Goal: Transaction & Acquisition: Purchase product/service

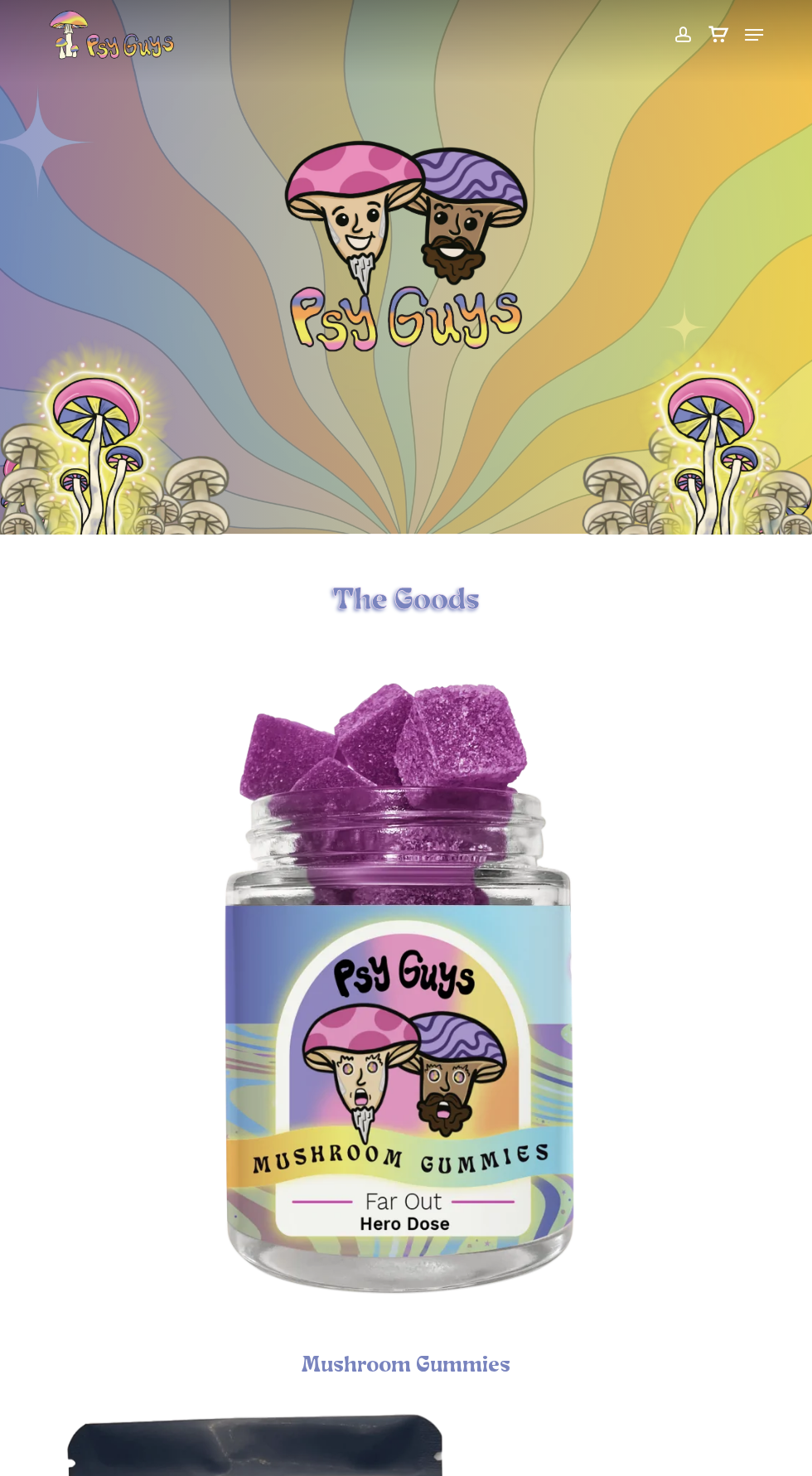
click at [712, 38] on icon "Cart" at bounding box center [718, 34] width 20 height 17
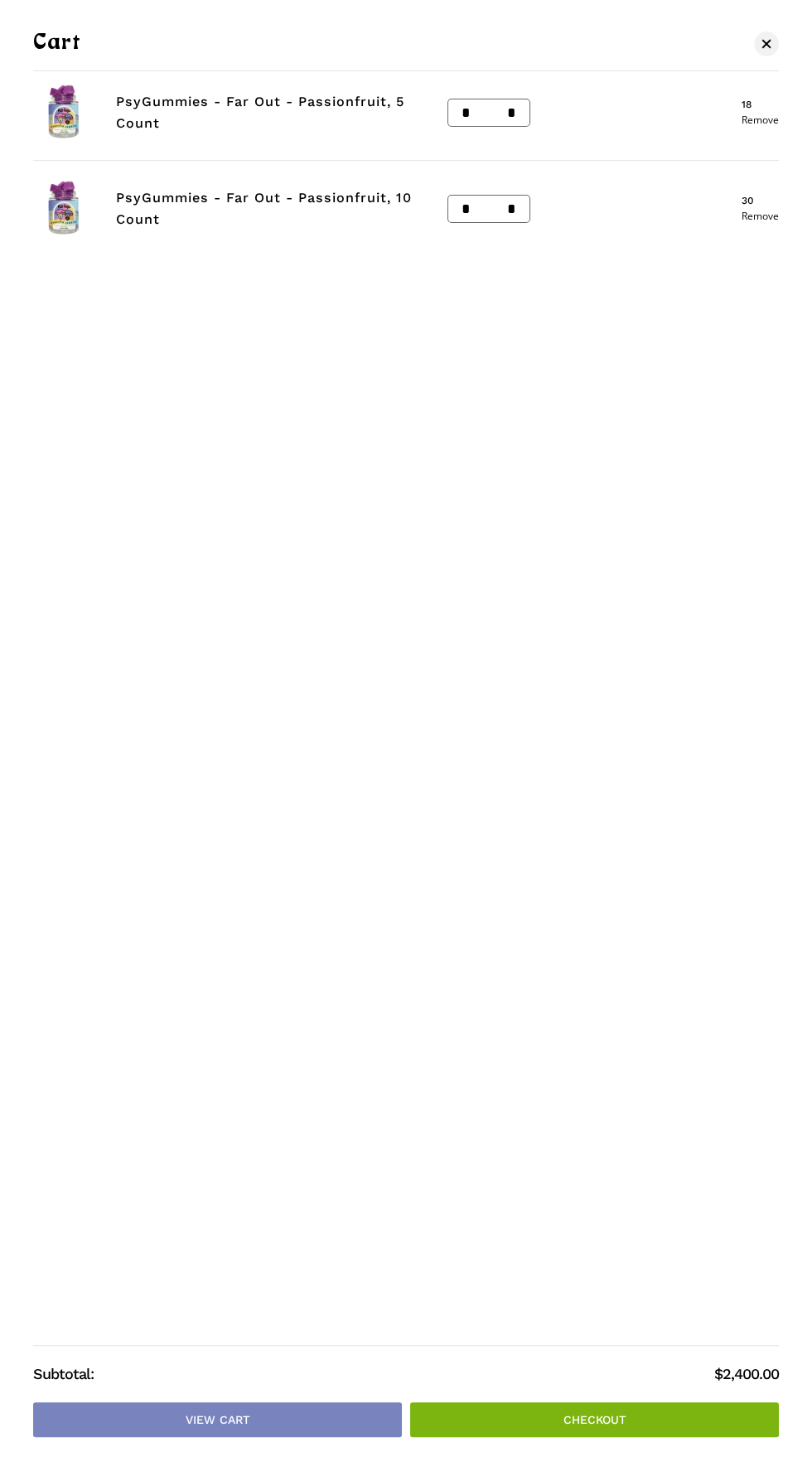
scroll to position [200, 0]
click at [751, 120] on link "Remove" at bounding box center [760, 120] width 37 height 10
click at [760, 120] on link "Remove" at bounding box center [760, 120] width 37 height 10
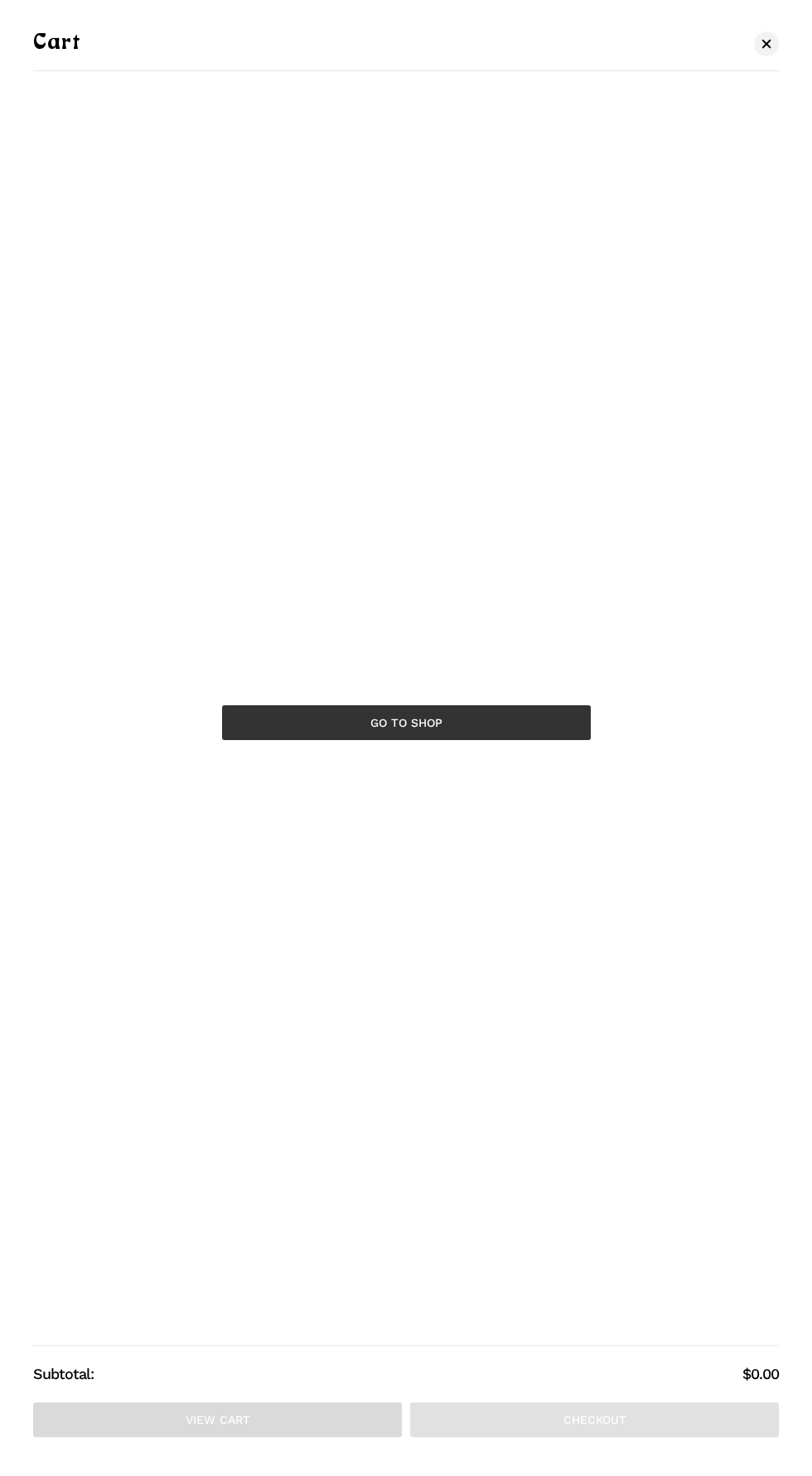
click at [496, 740] on link "Go to shop" at bounding box center [406, 723] width 369 height 35
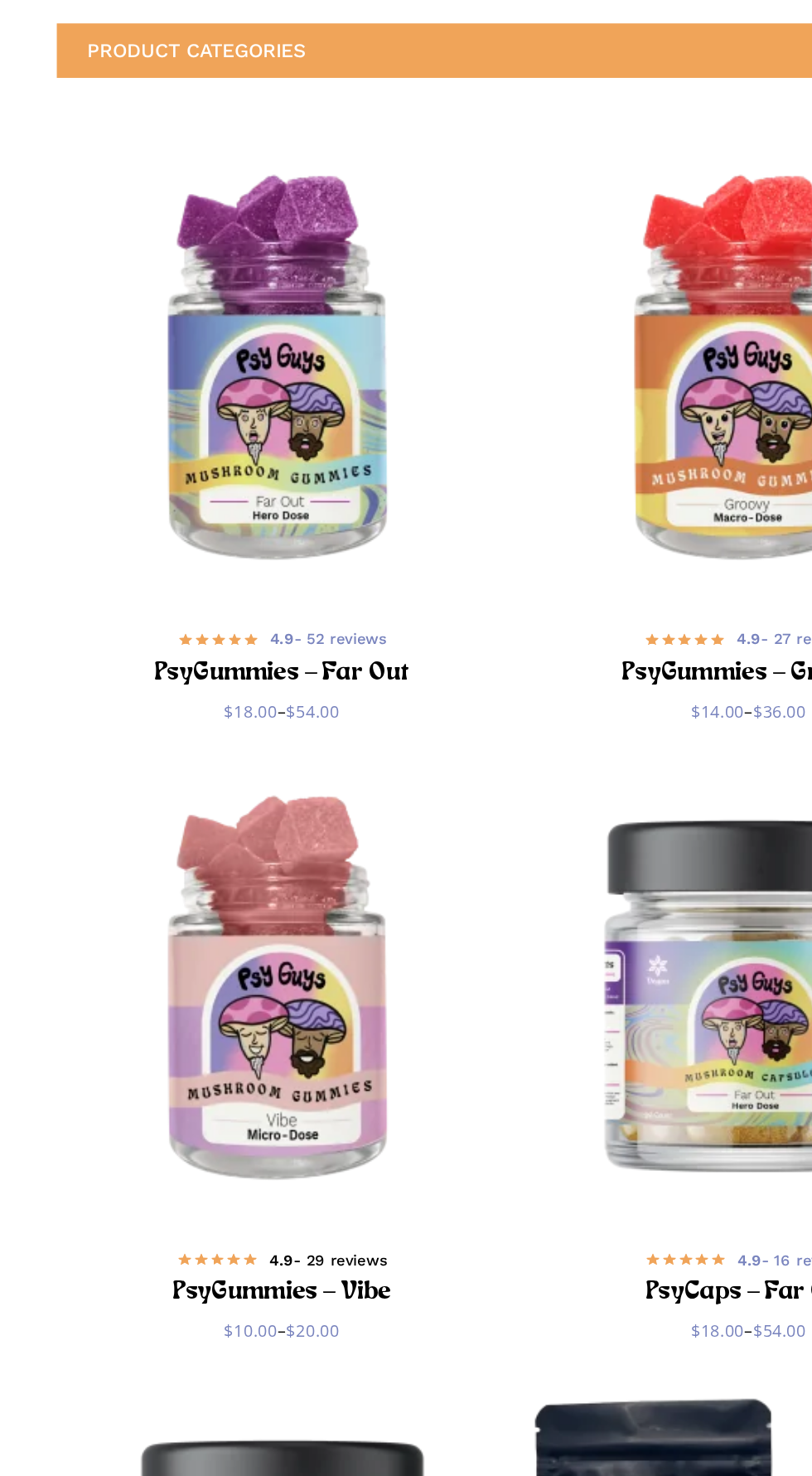
click at [215, 1287] on b "4.9" at bounding box center [219, 1282] width 18 height 14
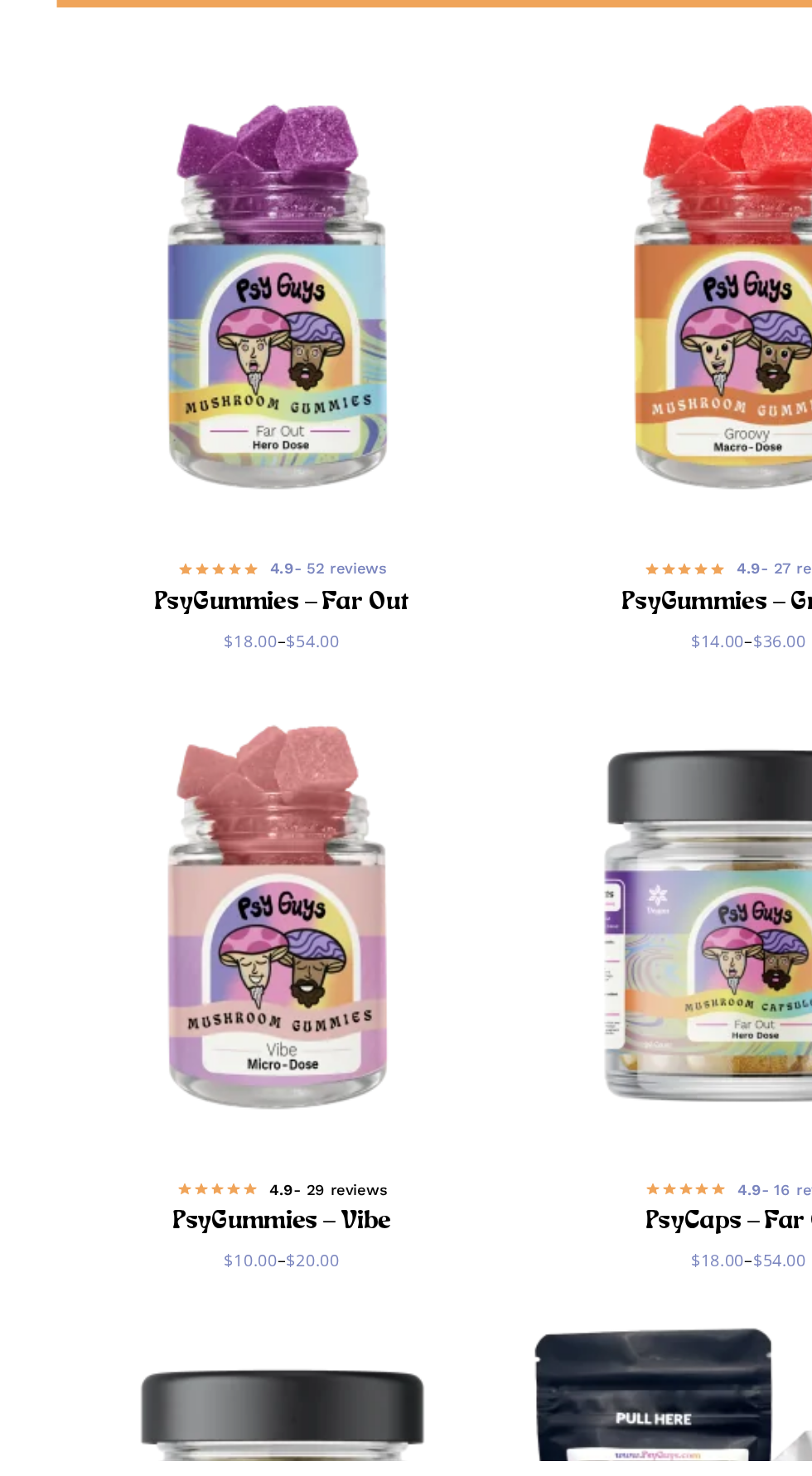
scroll to position [73, 0]
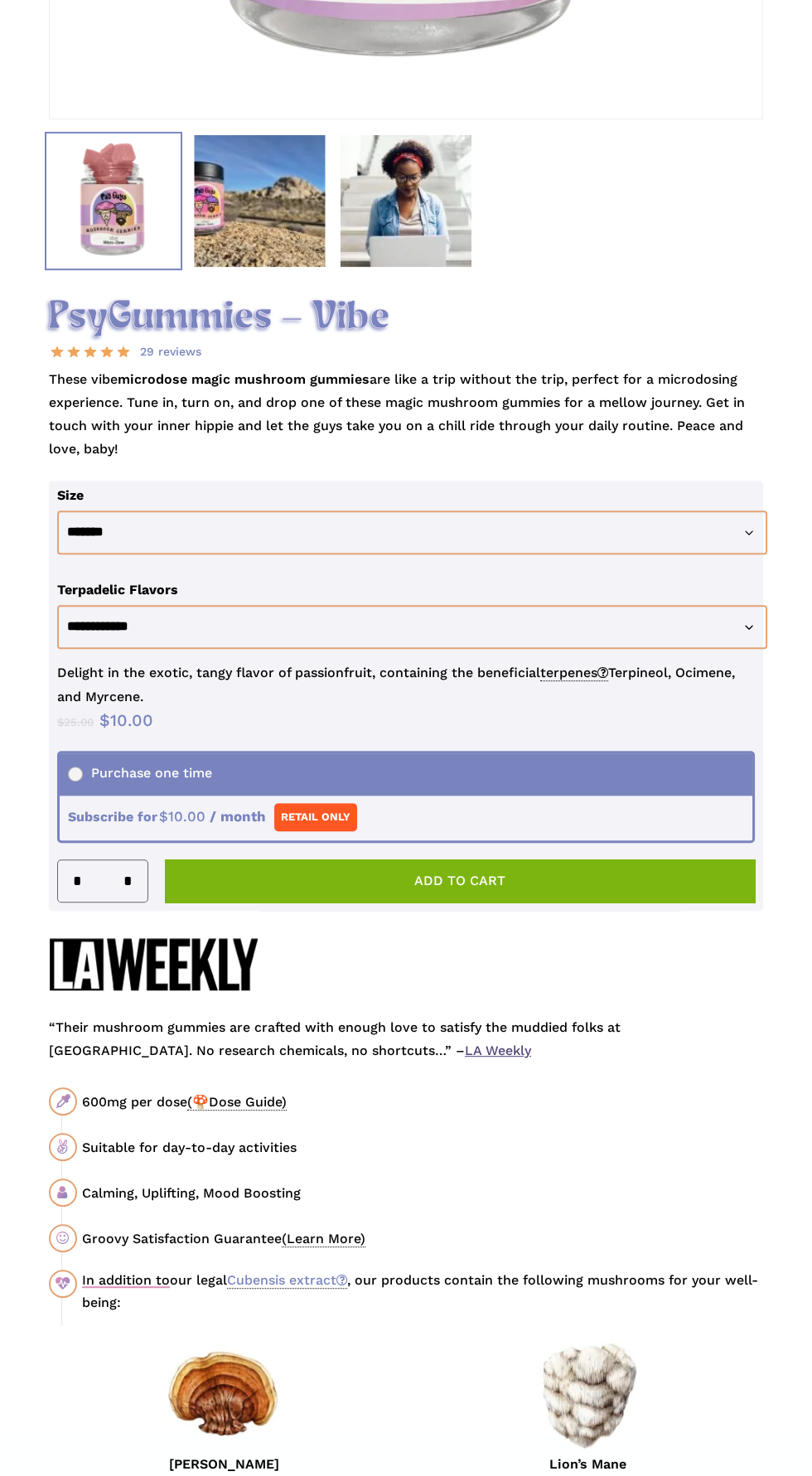
scroll to position [912, 0]
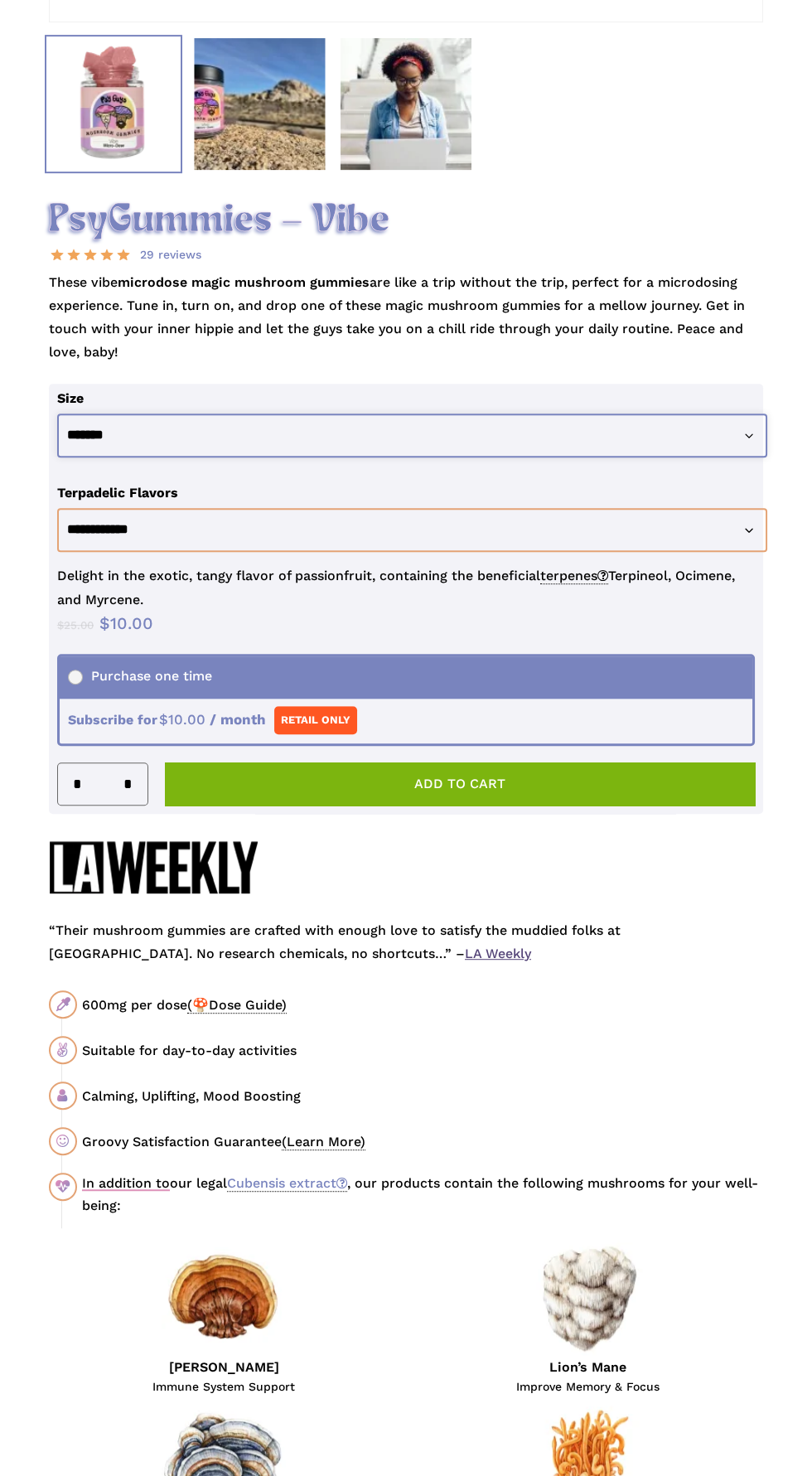
click at [107, 458] on select "**********" at bounding box center [413, 435] width 712 height 44
select select "********"
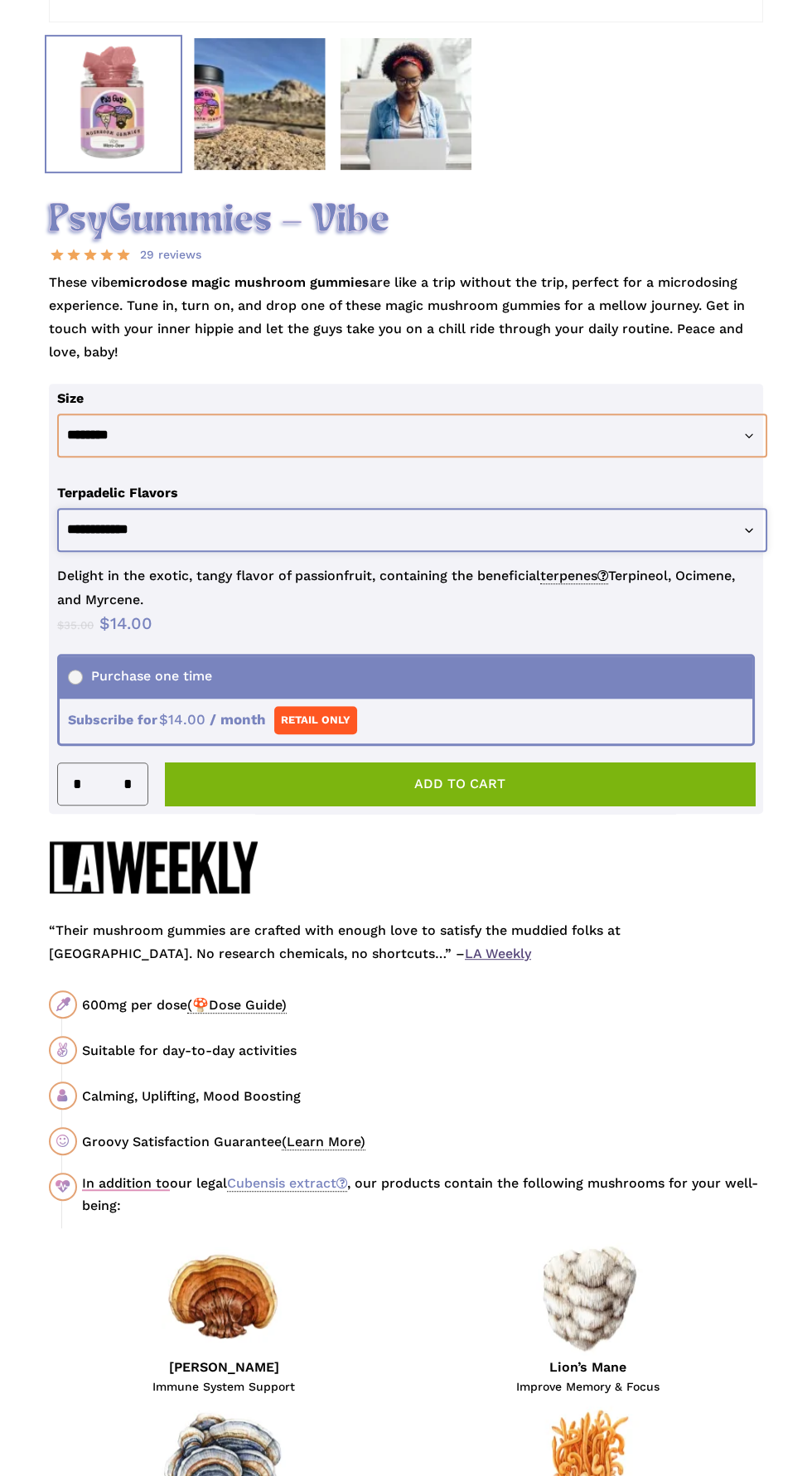
click at [141, 552] on select "**********" at bounding box center [413, 530] width 712 height 44
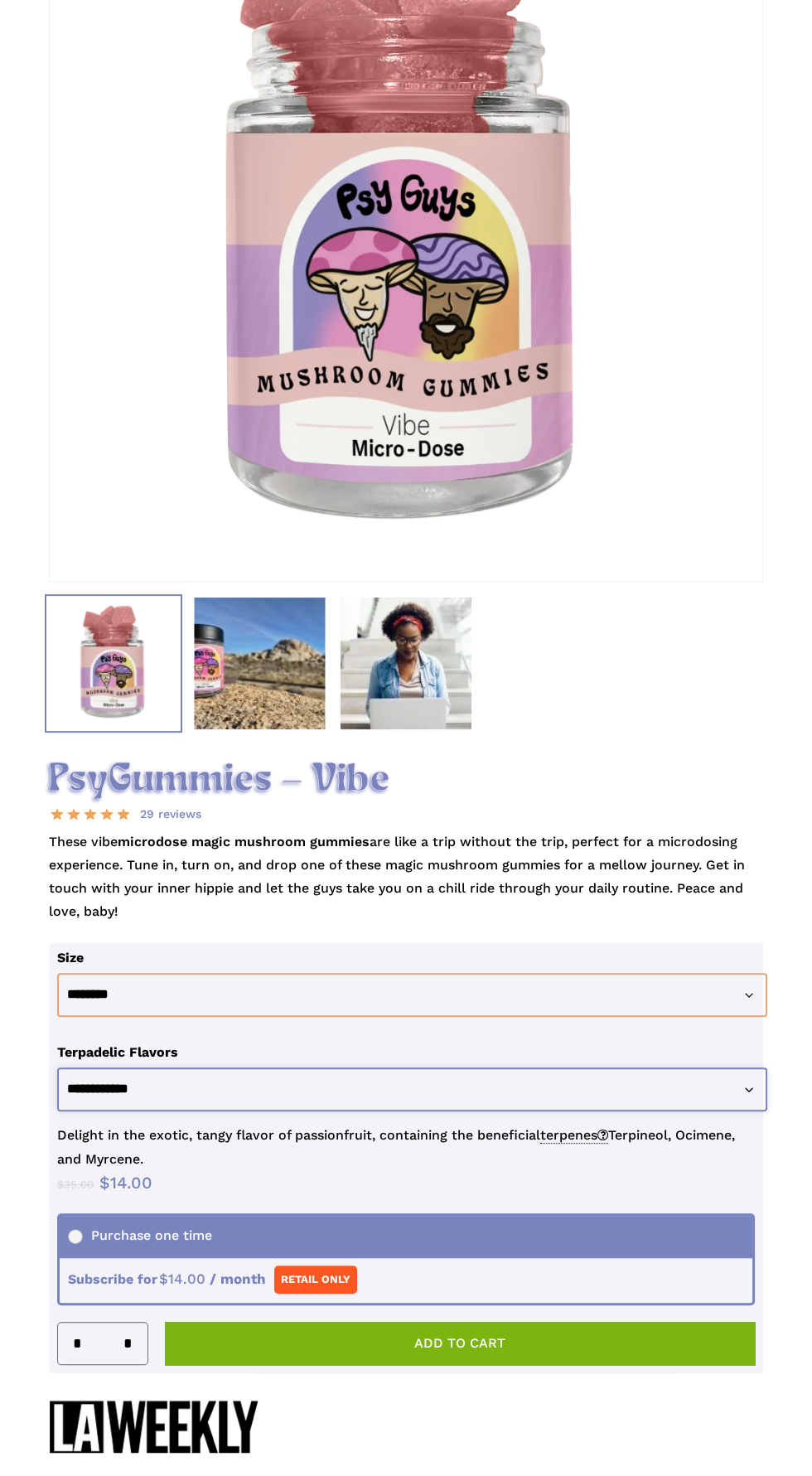
scroll to position [308, 0]
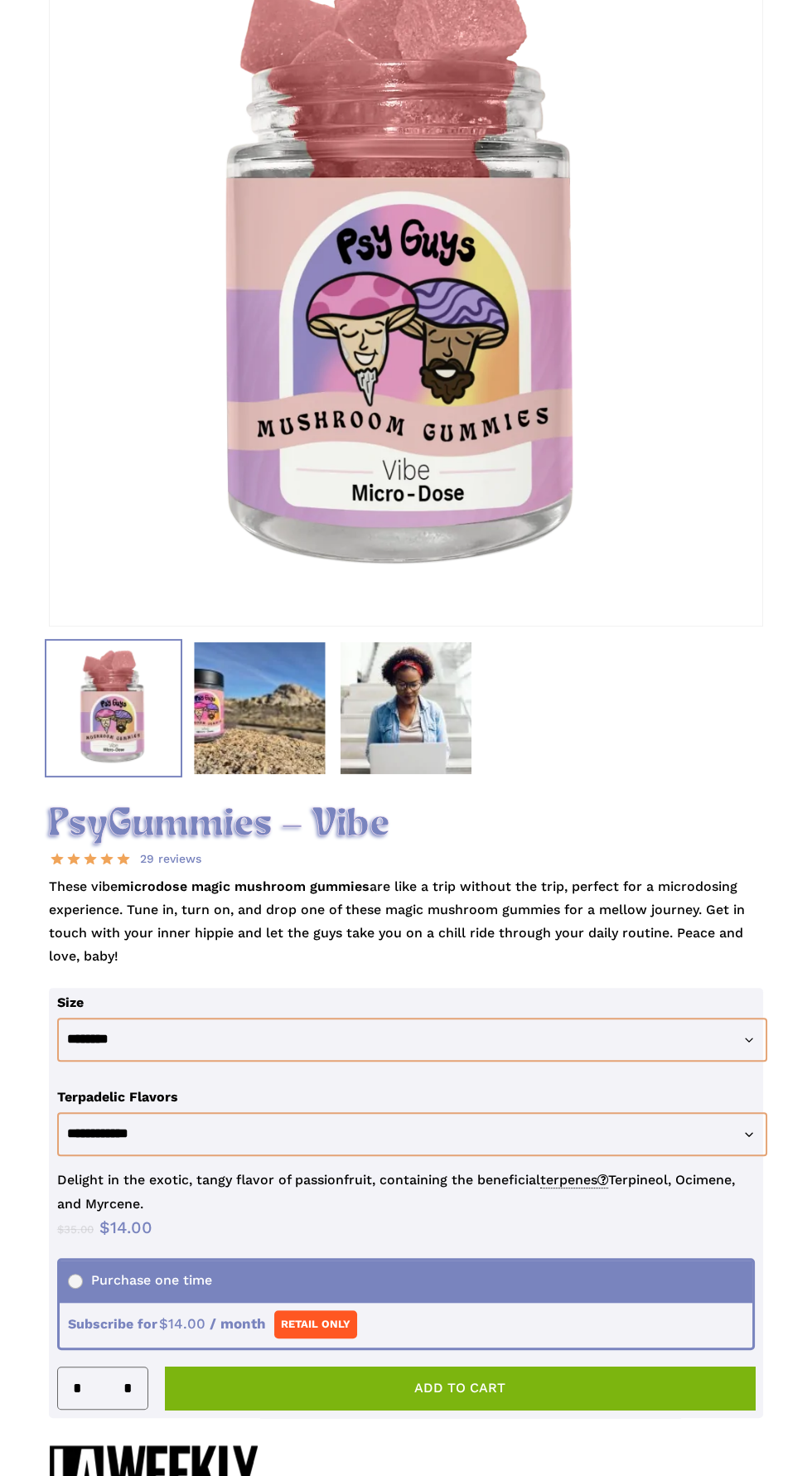
click at [246, 736] on img at bounding box center [259, 707] width 137 height 137
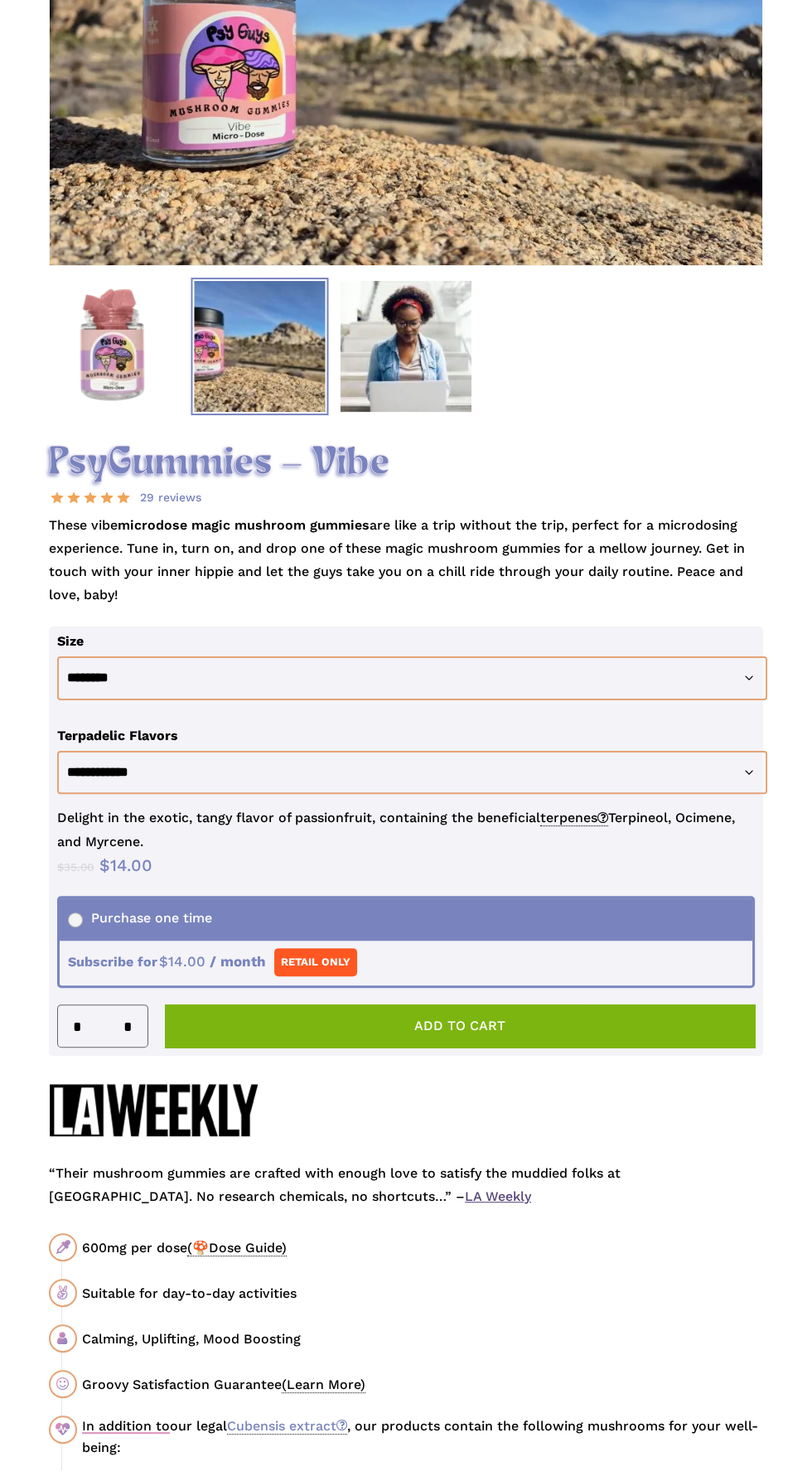
scroll to position [362, 0]
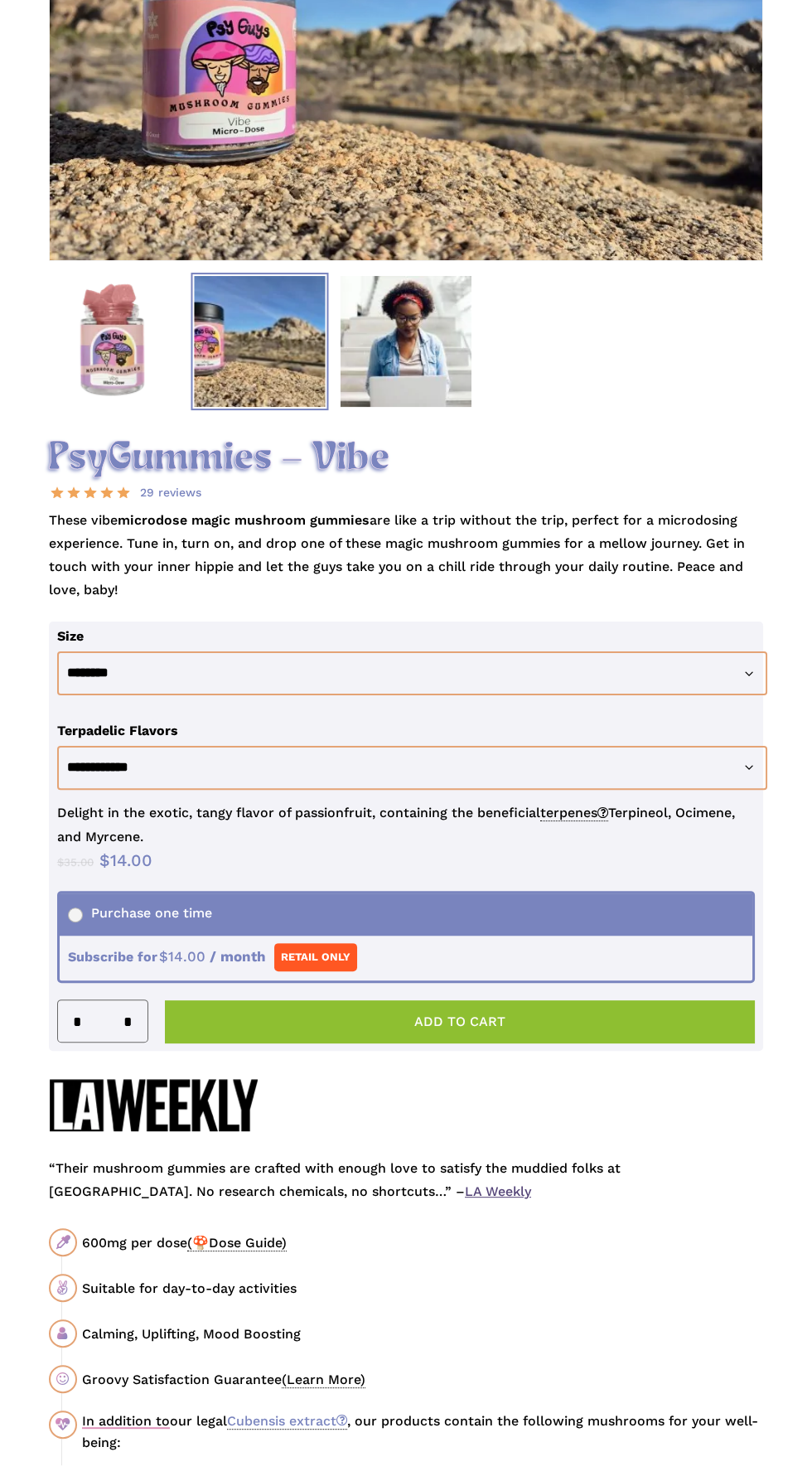
click at [517, 1044] on button "Add to cart" at bounding box center [460, 1022] width 590 height 43
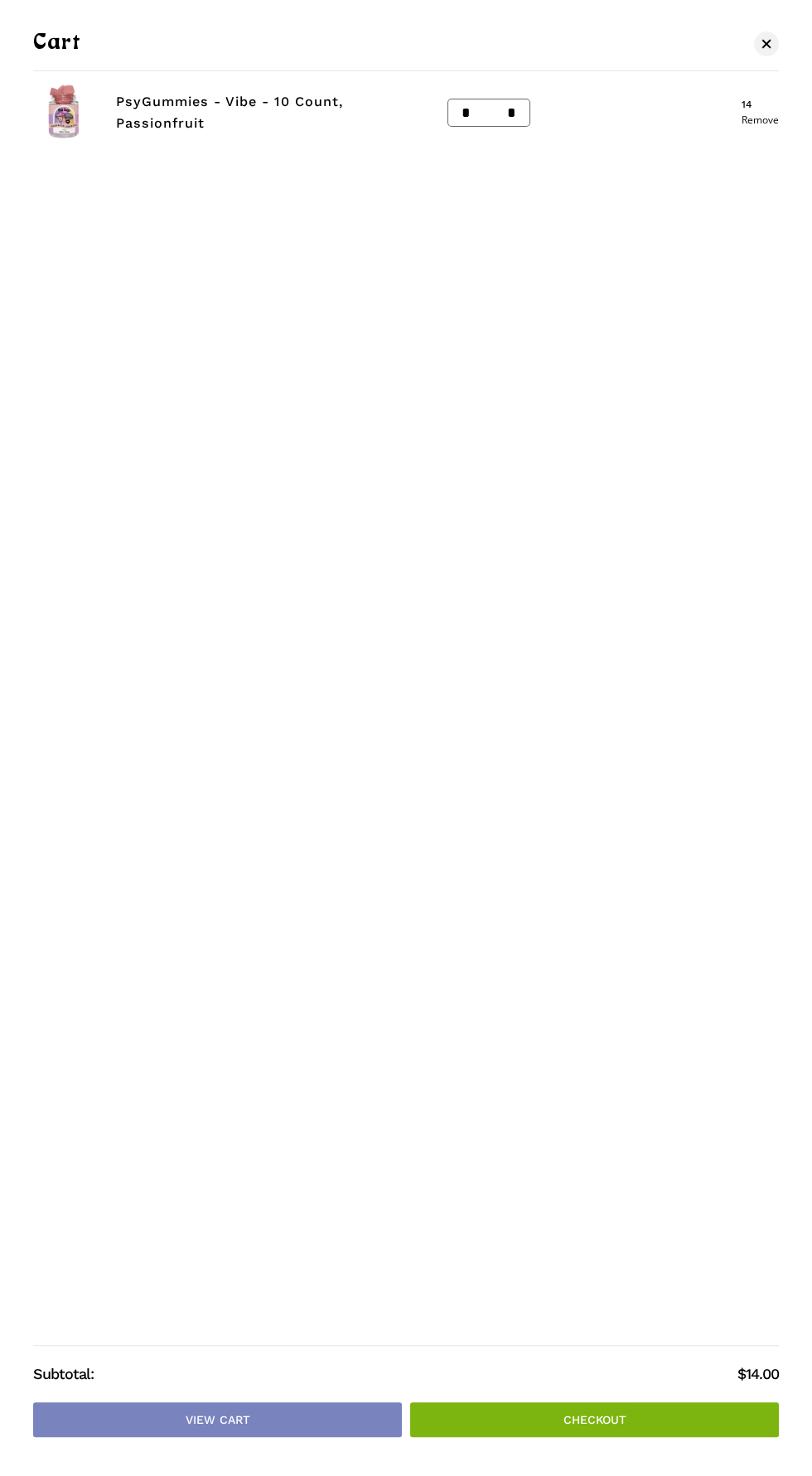
scroll to position [481, 0]
click at [747, 120] on link "Remove" at bounding box center [760, 120] width 37 height 10
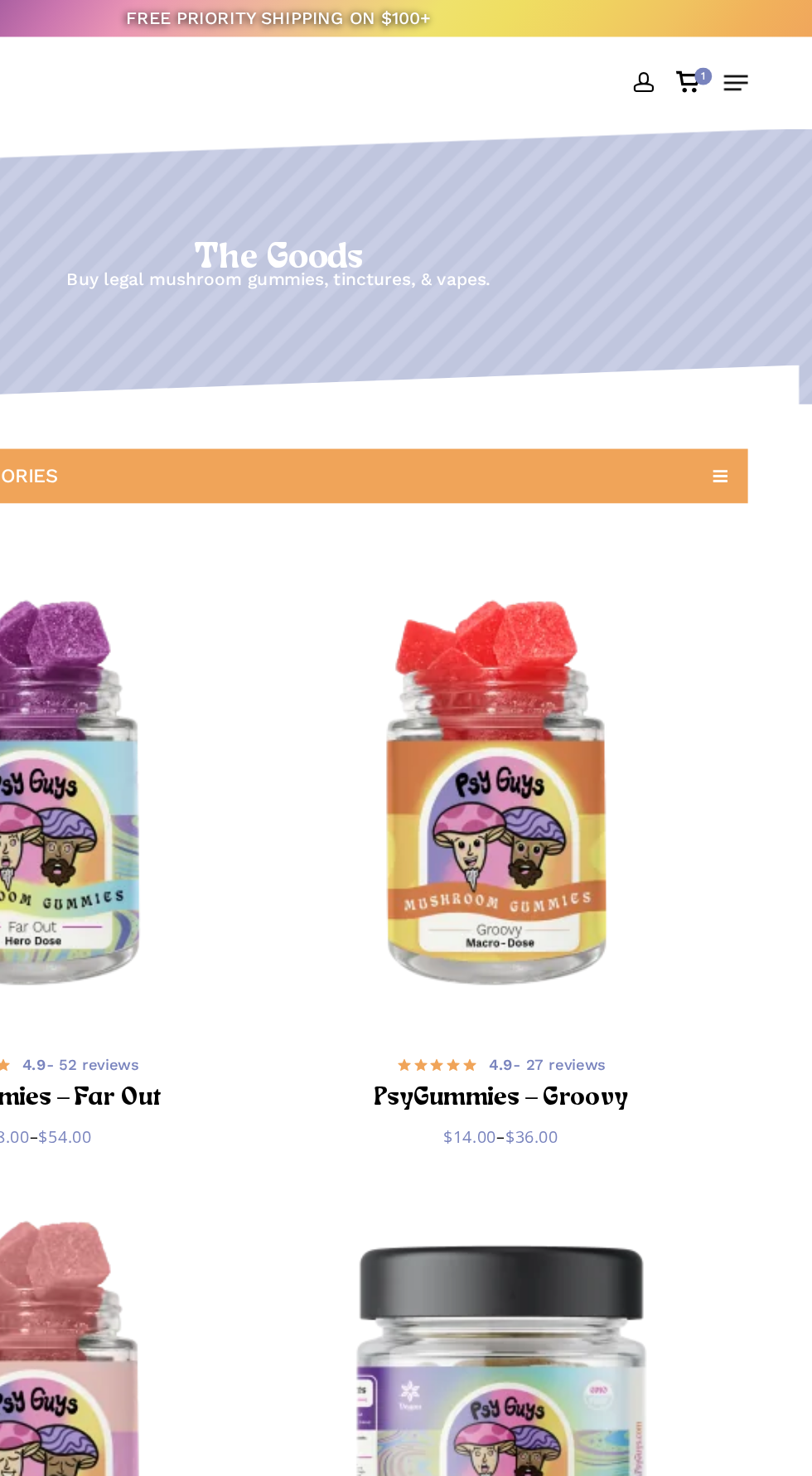
click at [705, 44] on link "1" at bounding box center [719, 62] width 37 height 50
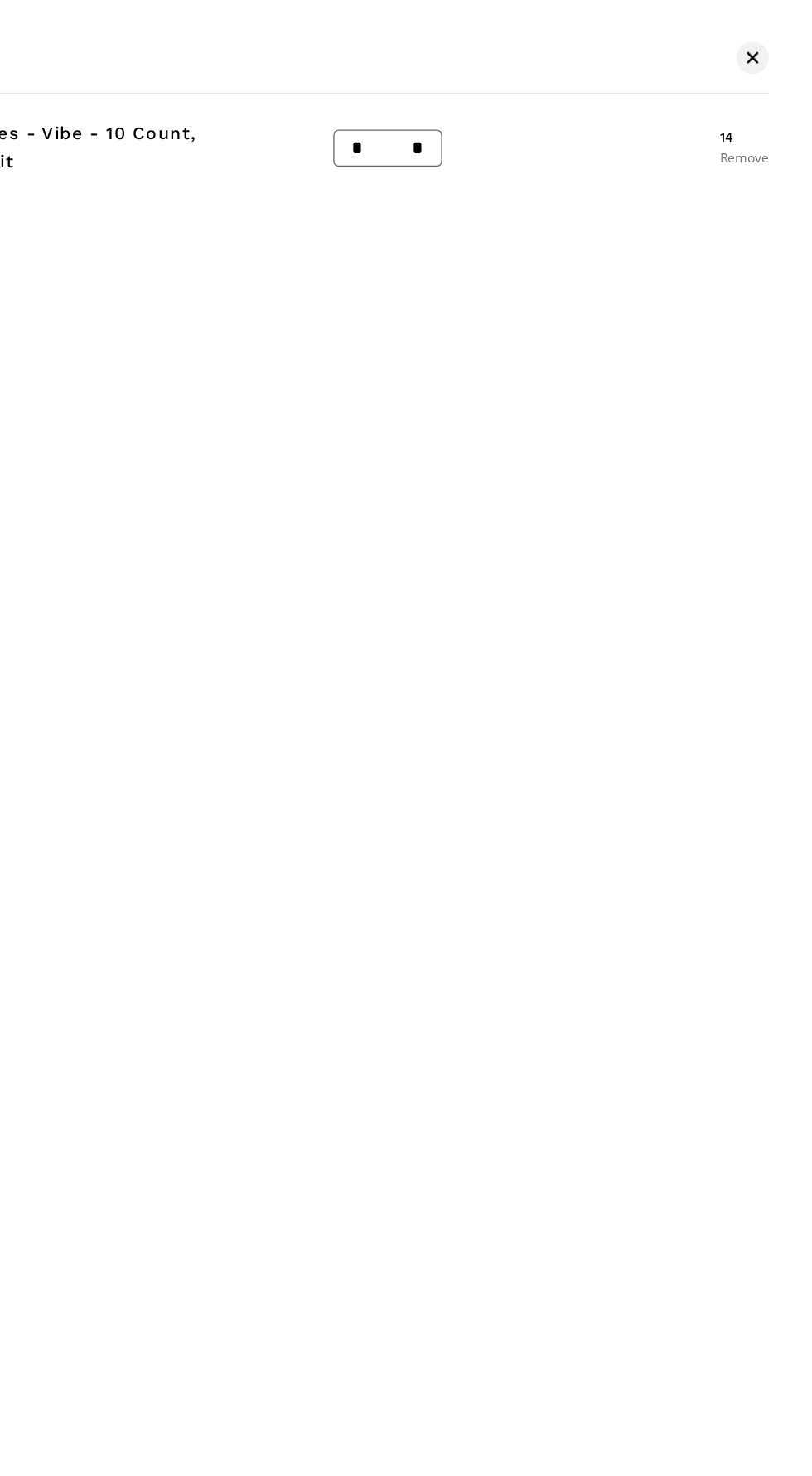
click at [751, 116] on link "Remove" at bounding box center [760, 120] width 37 height 10
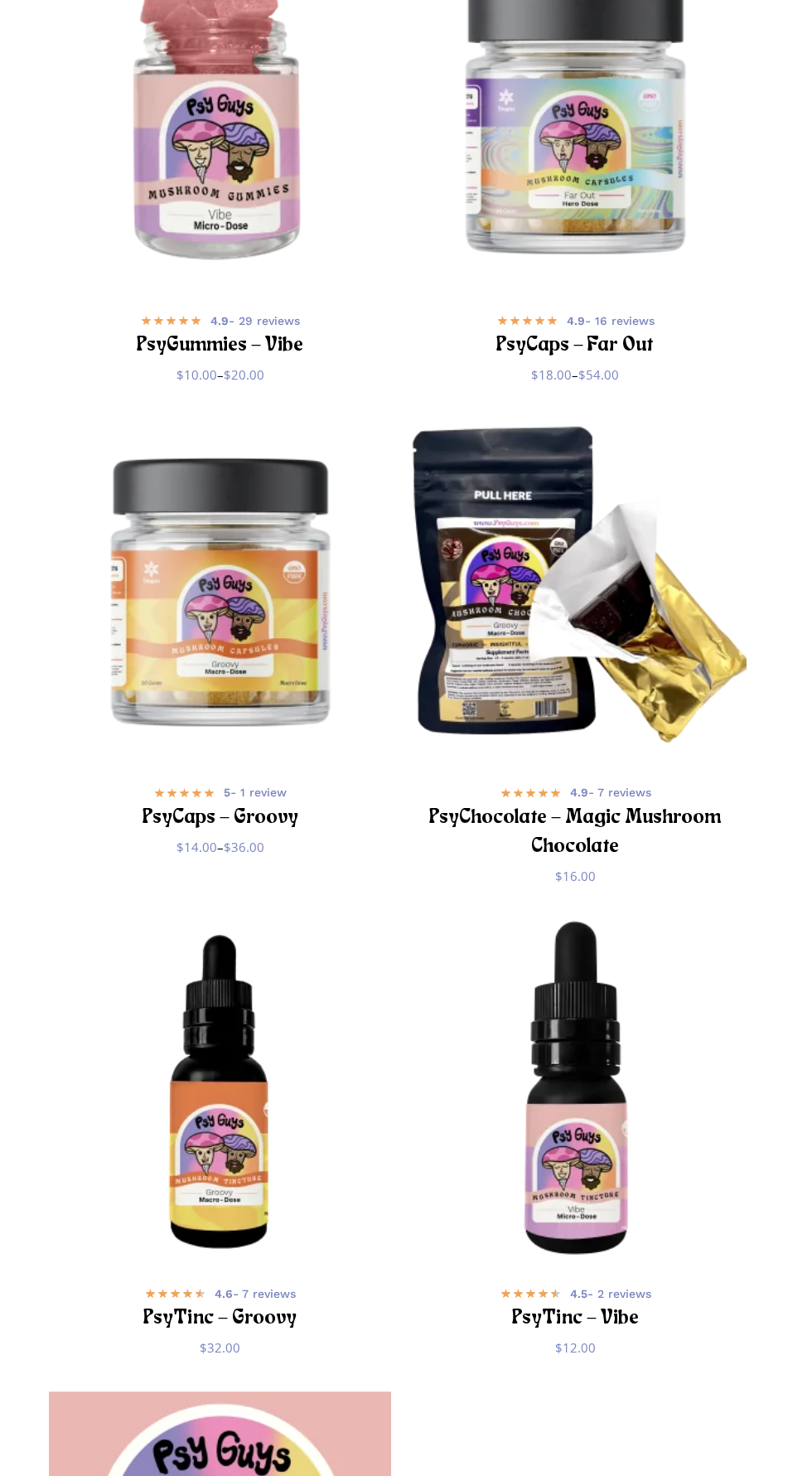
scroll to position [961, 0]
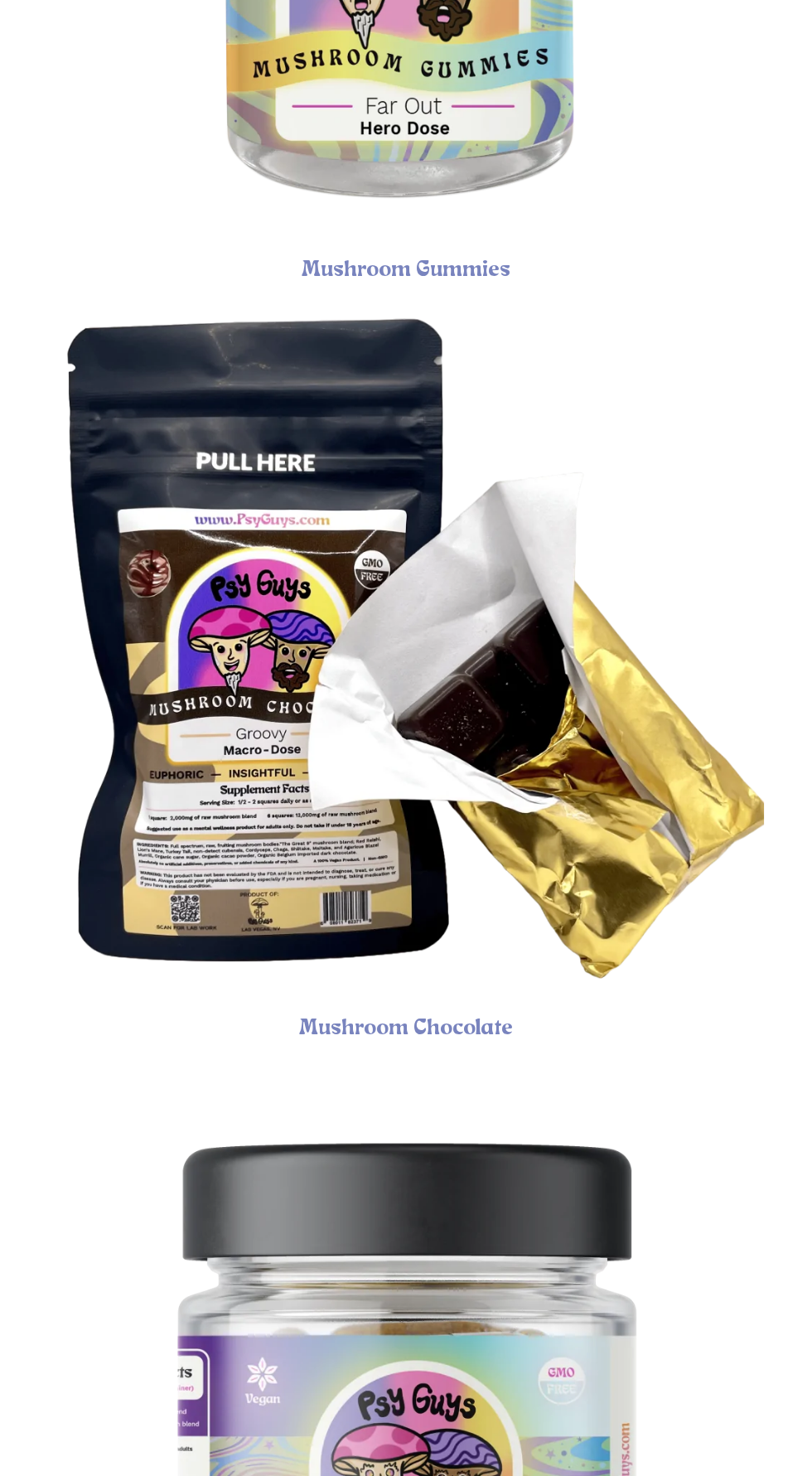
scroll to position [1146, 0]
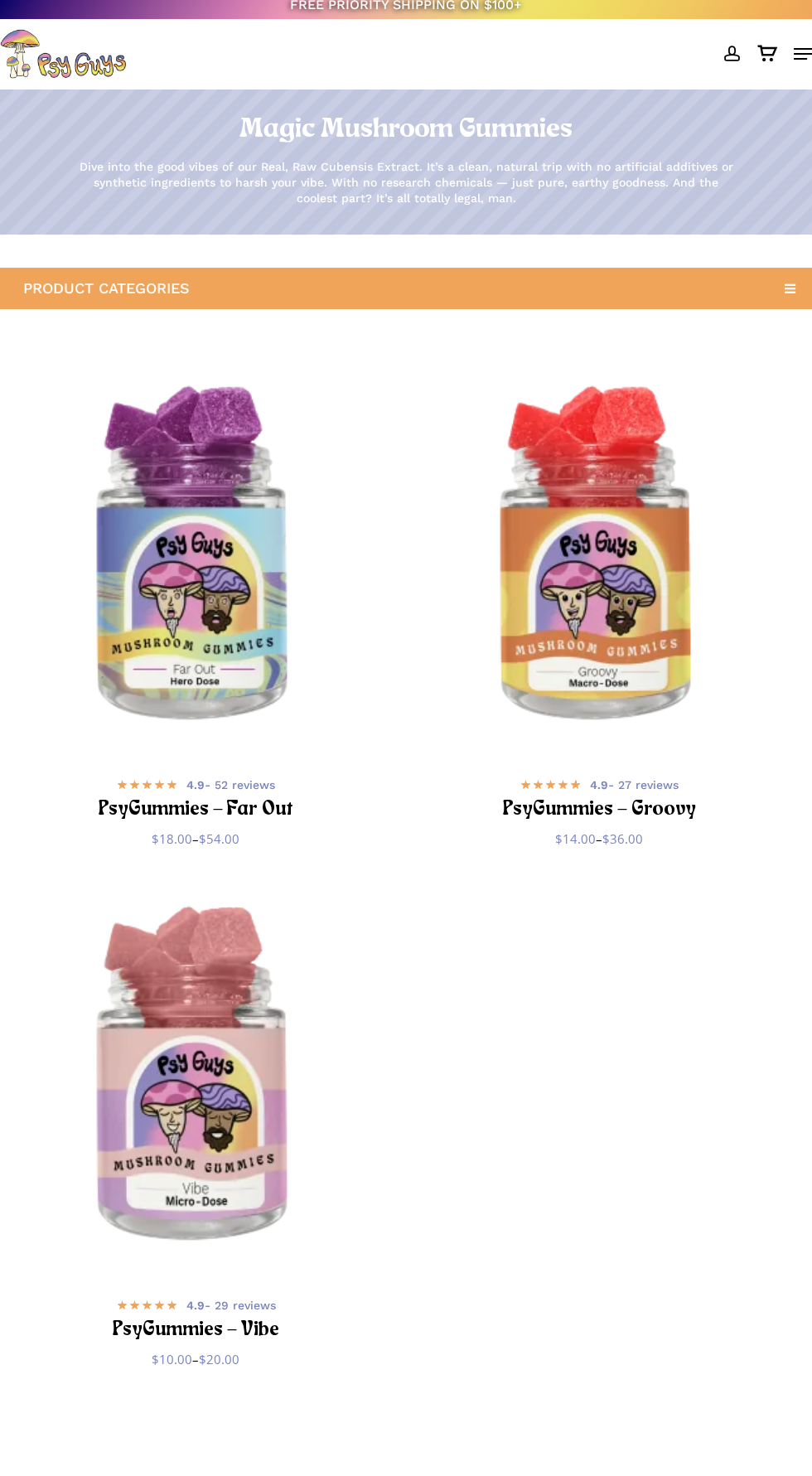
scroll to position [10, 0]
click at [183, 1192] on img "PsyGummies - Vibe" at bounding box center [196, 1078] width 391 height 391
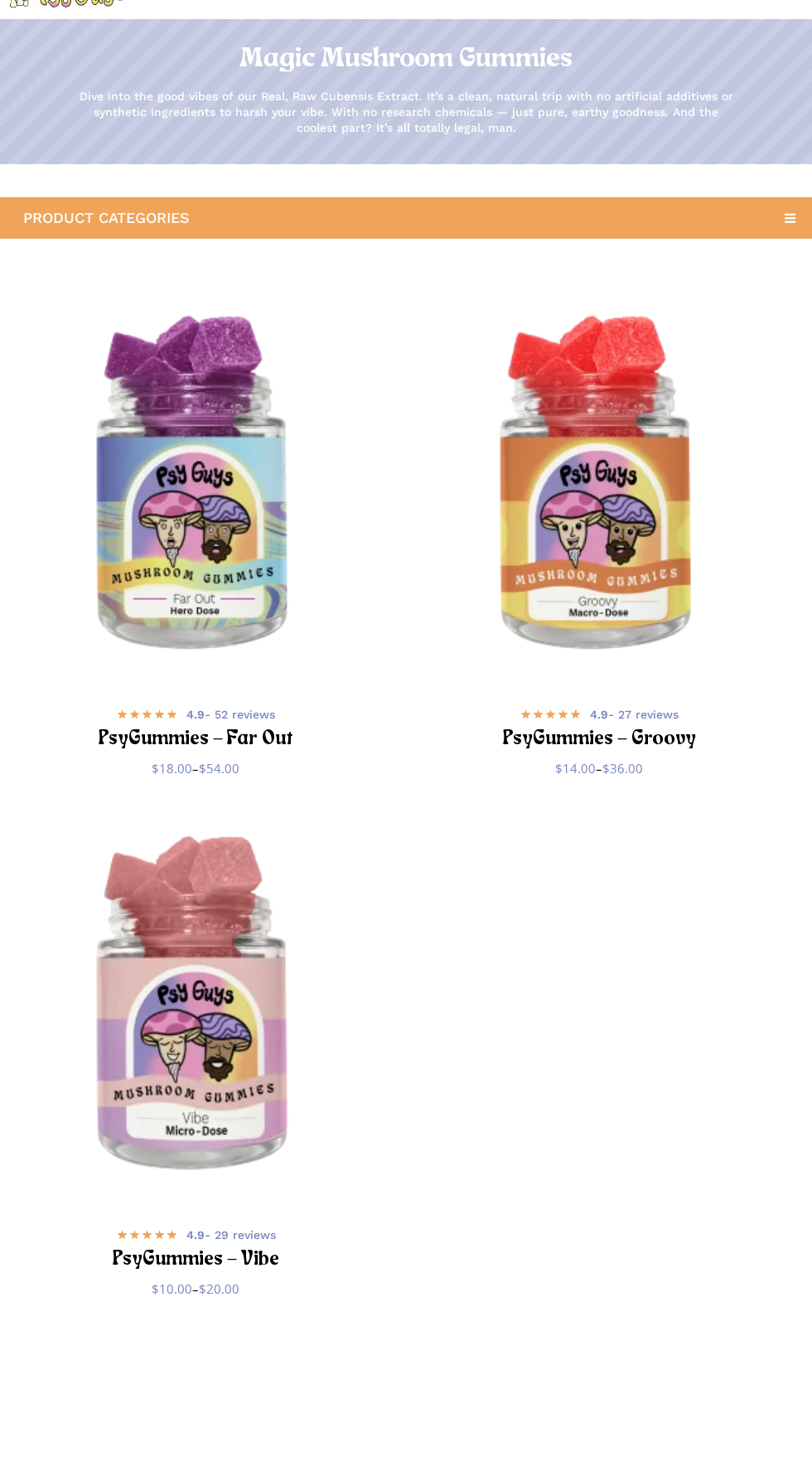
scroll to position [129, 0]
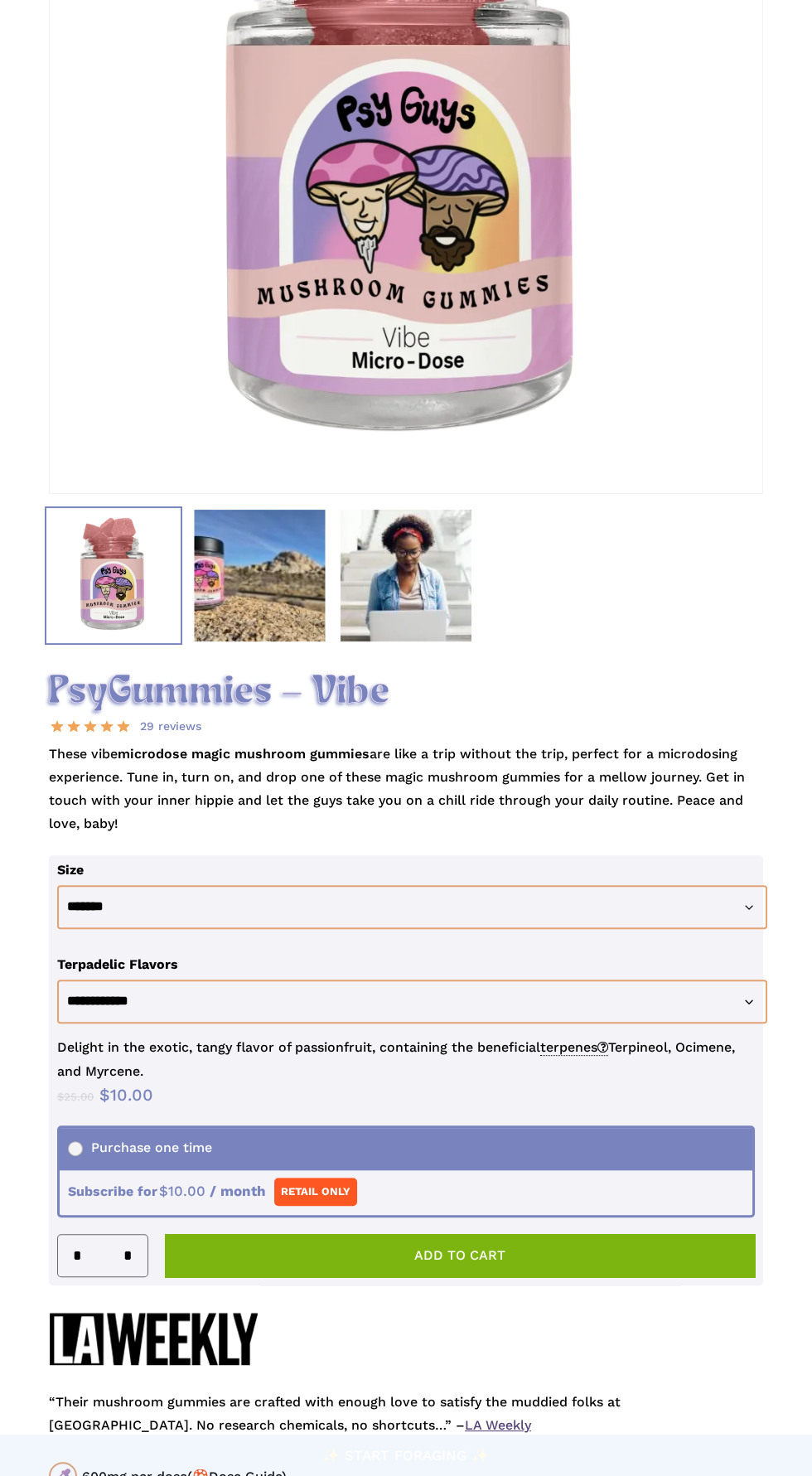
scroll to position [444, 0]
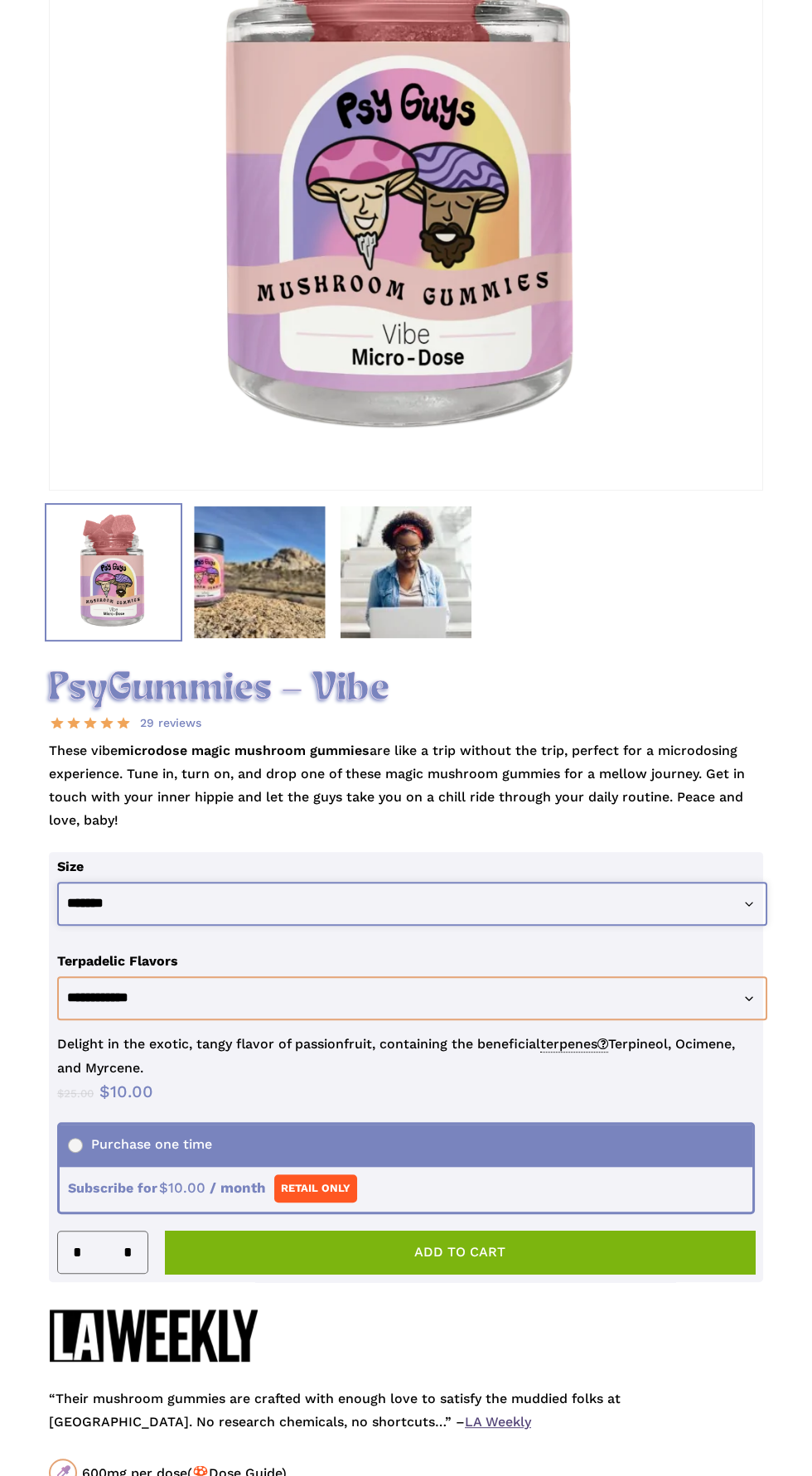
click at [589, 926] on select "**********" at bounding box center [413, 904] width 712 height 44
select select "********"
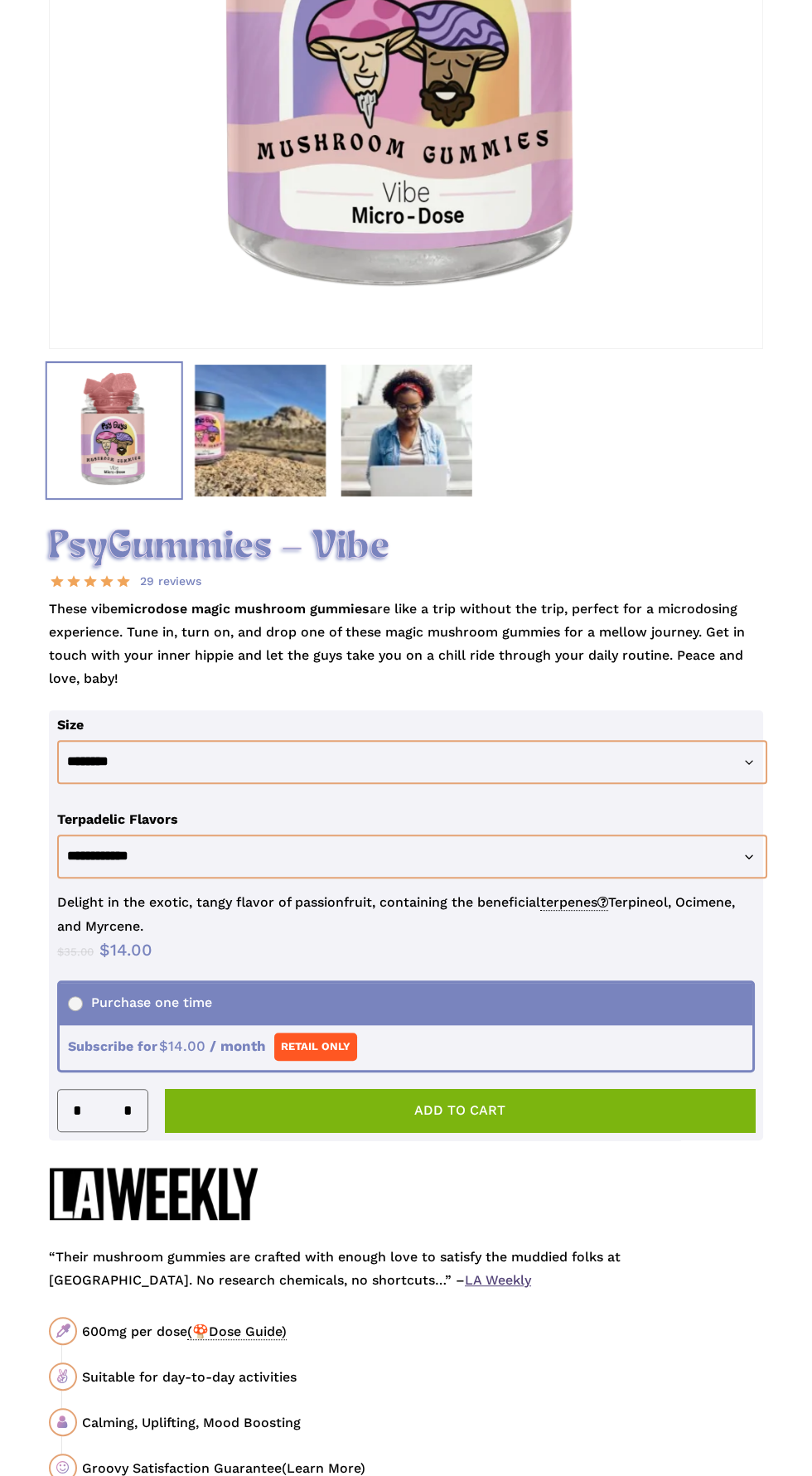
scroll to position [600, 0]
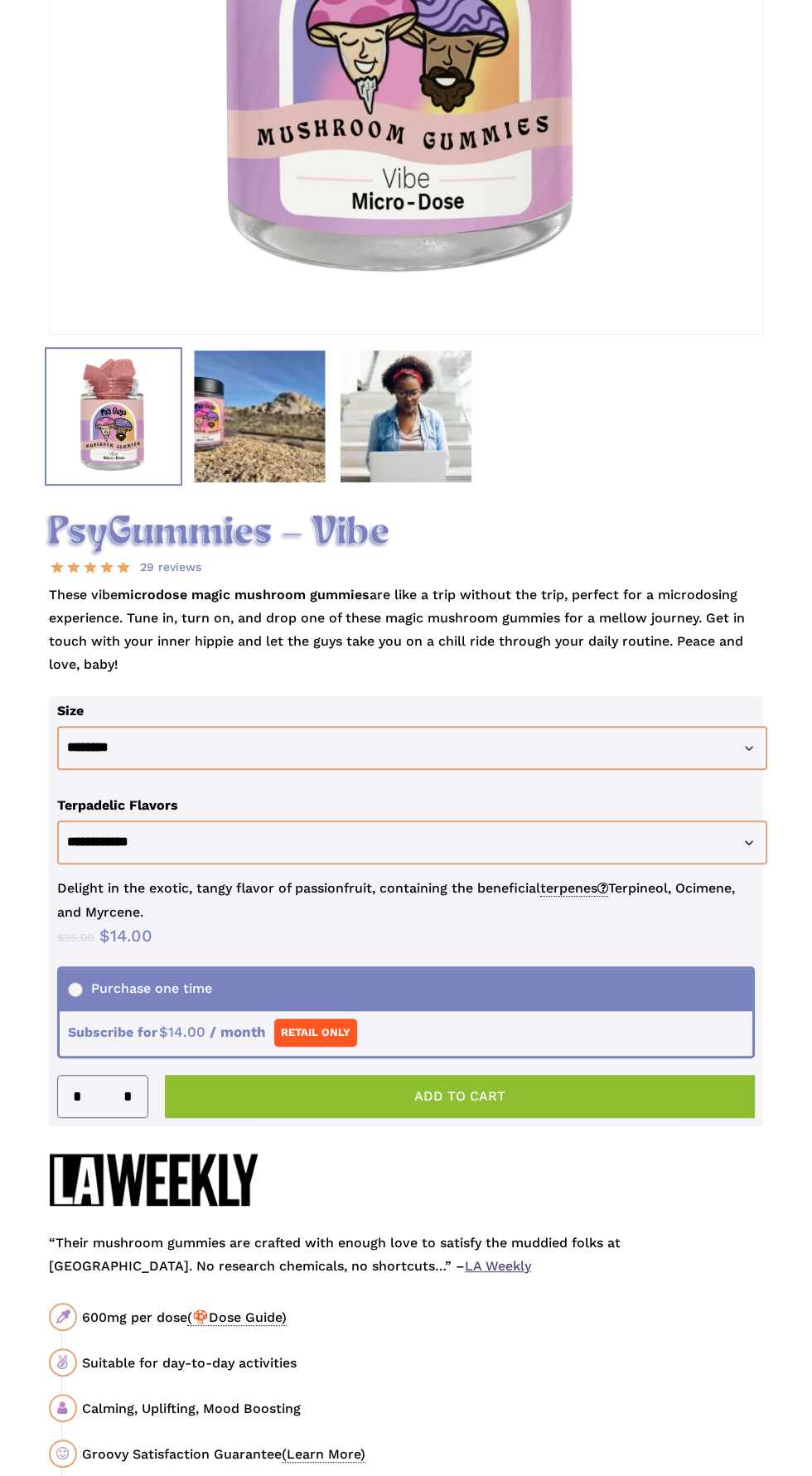
click at [524, 1119] on button "Add to cart" at bounding box center [460, 1096] width 590 height 43
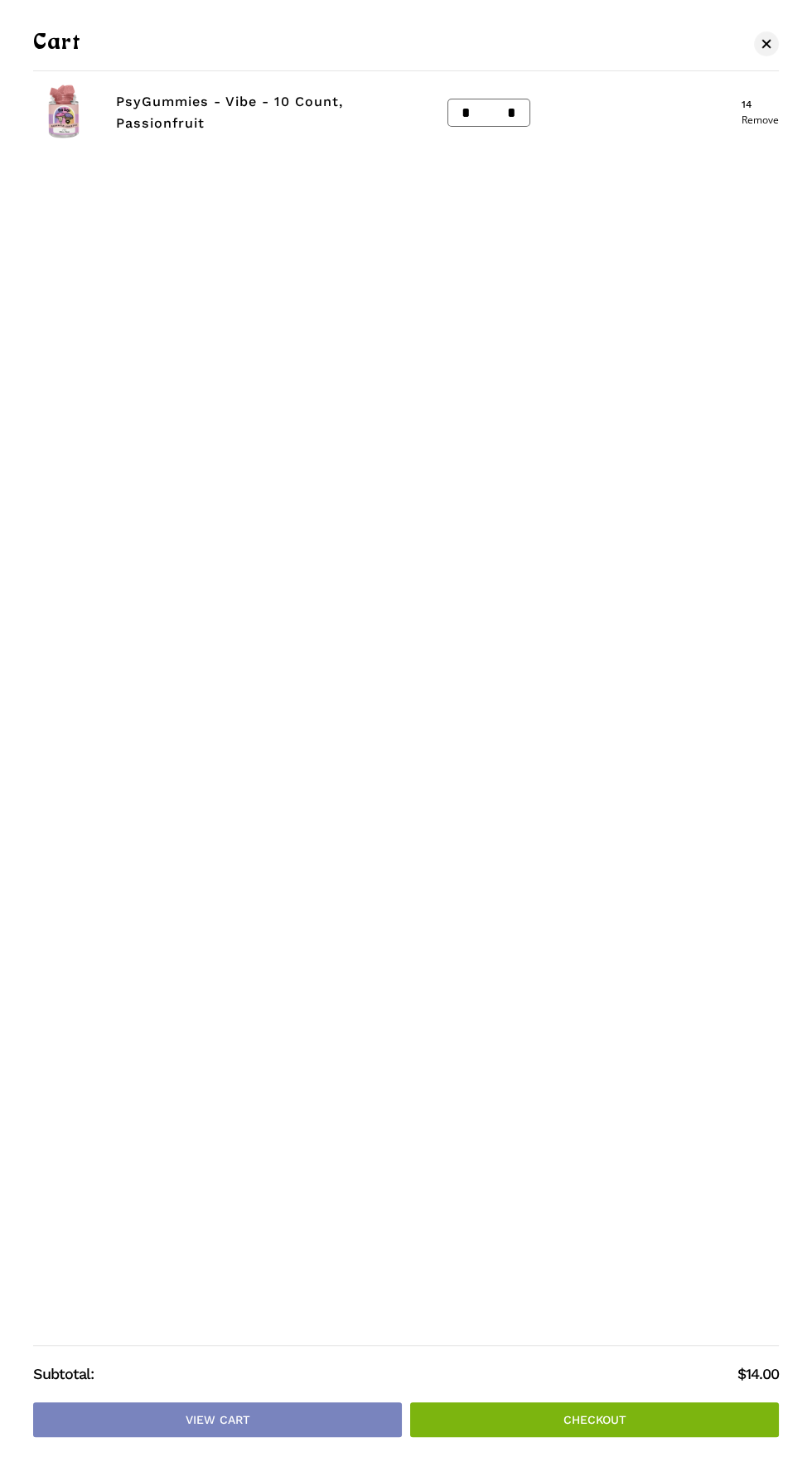
scroll to position [617, 0]
click at [763, 43] on span "Cart" at bounding box center [766, 44] width 17 height 12
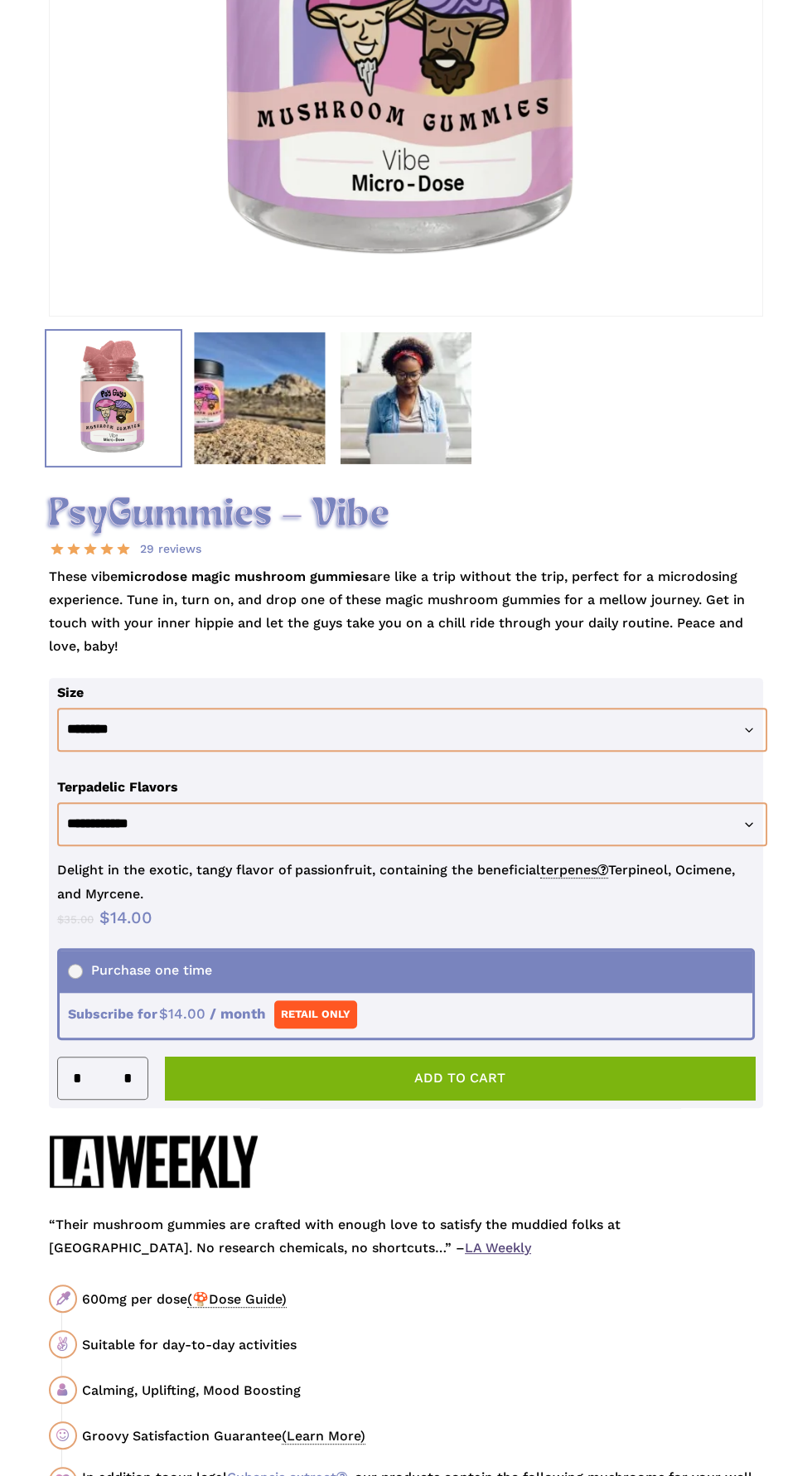
scroll to position [0, 0]
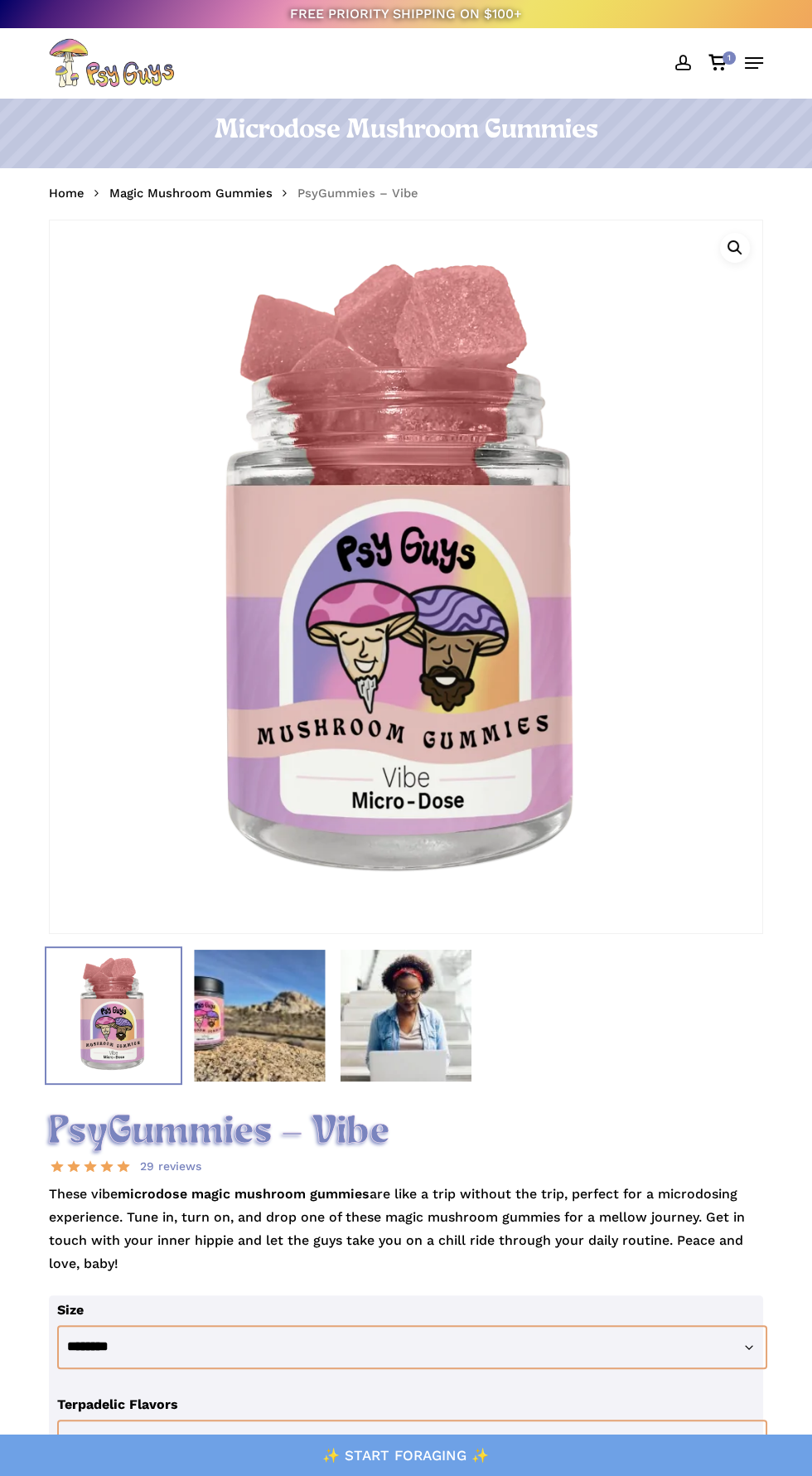
click at [716, 62] on icon "Cart" at bounding box center [718, 62] width 20 height 17
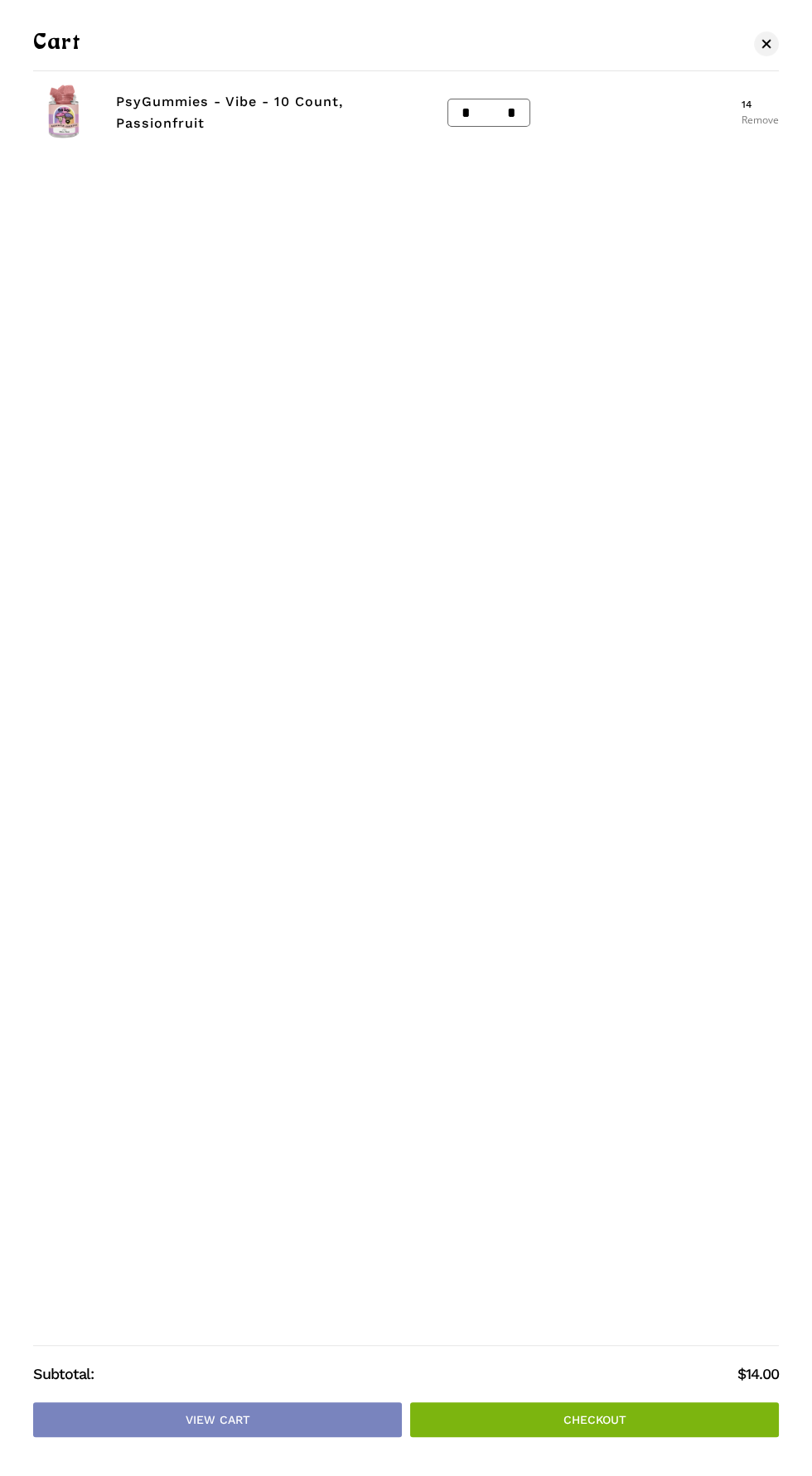
click at [757, 120] on link "Remove" at bounding box center [760, 120] width 37 height 10
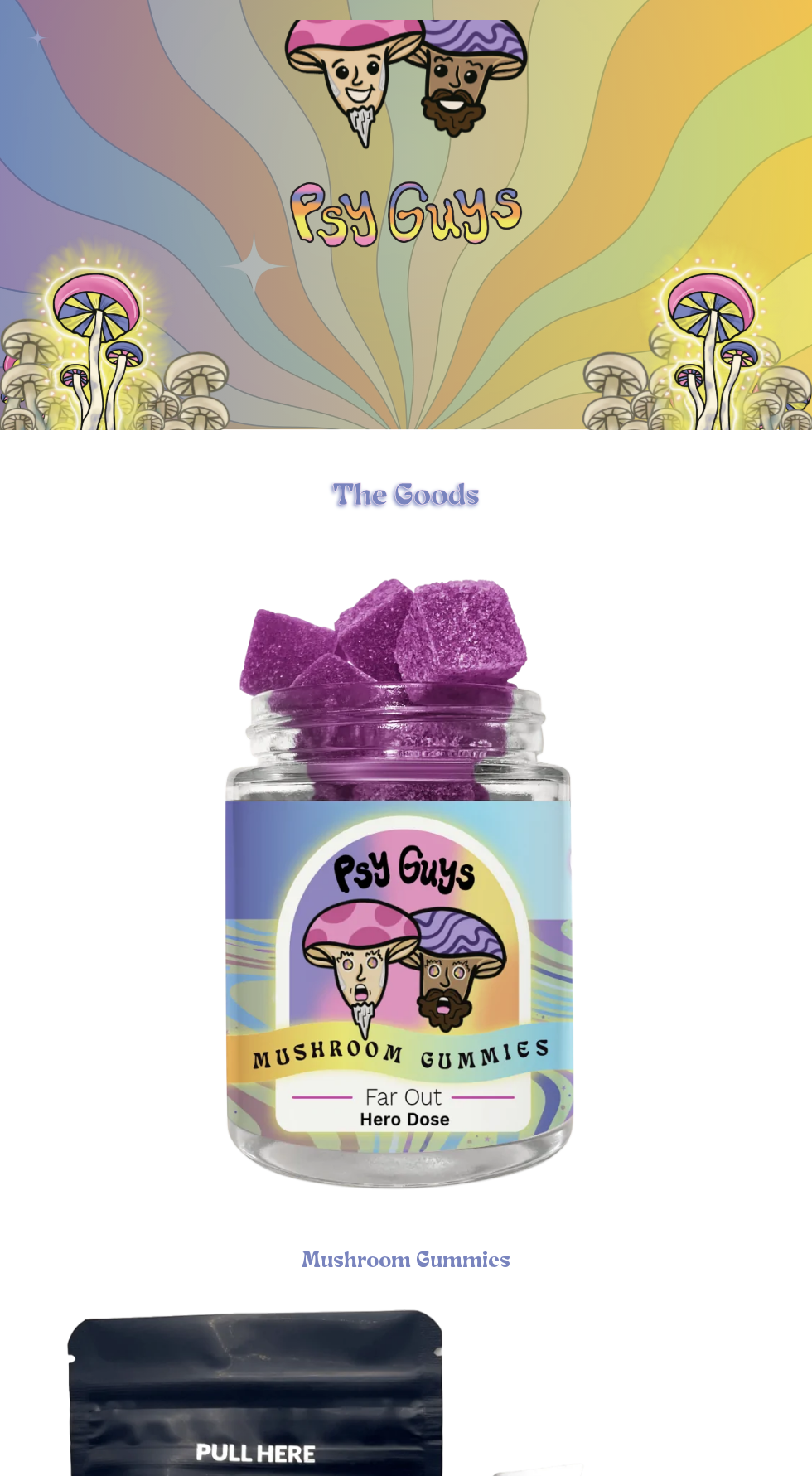
click at [467, 1104] on img "Psychedelic Mushroom Gummies" at bounding box center [406, 893] width 717 height 717
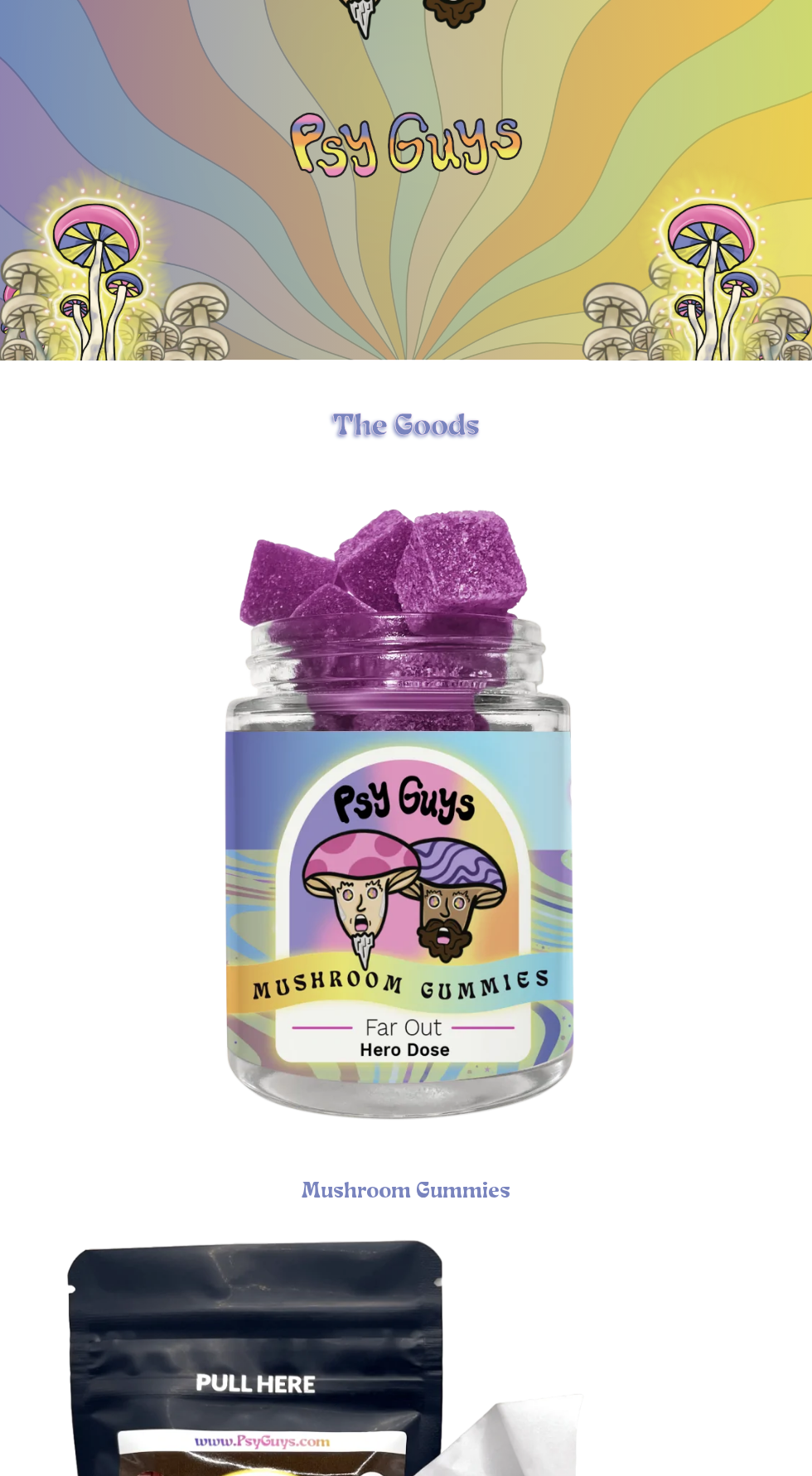
scroll to position [223, 0]
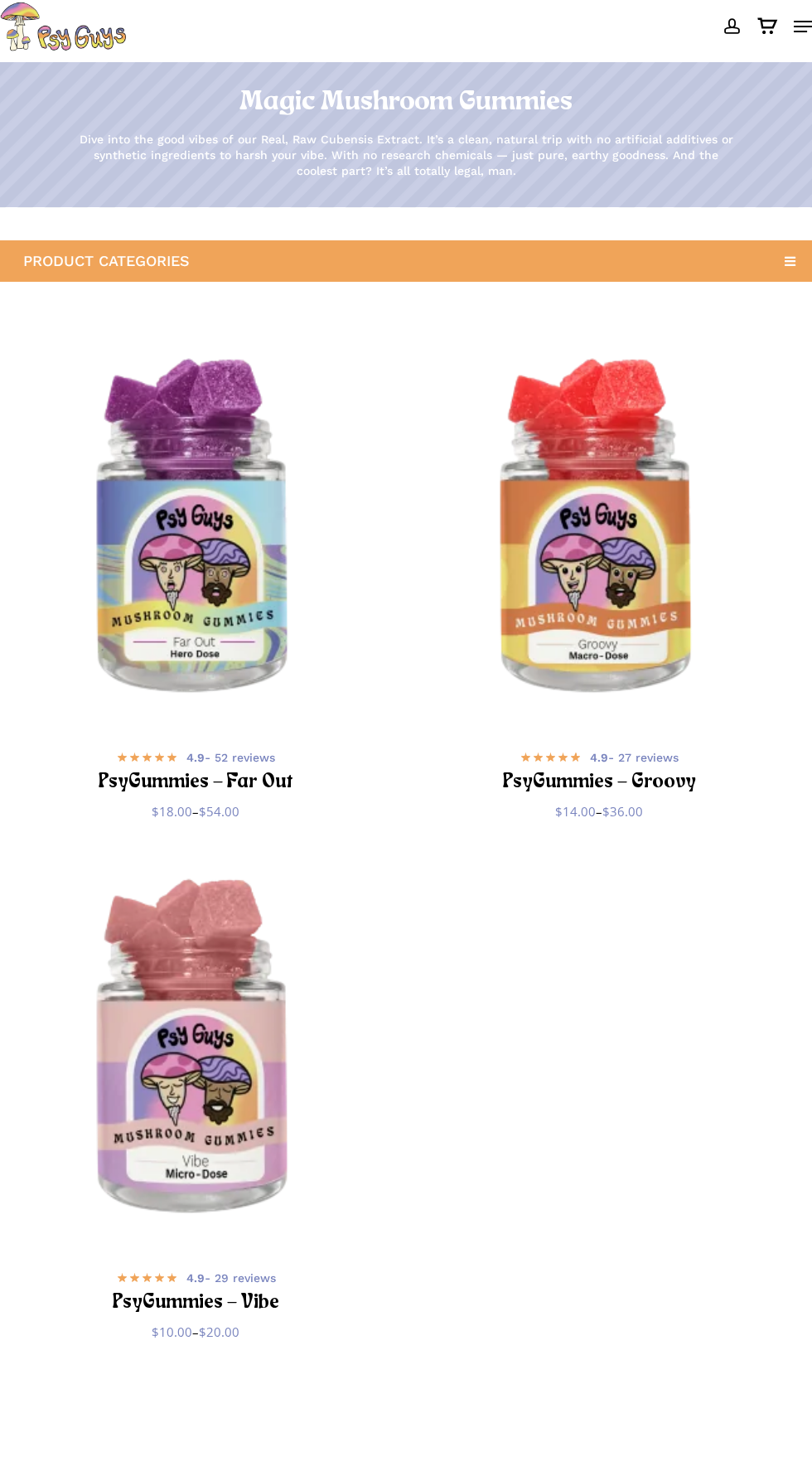
scroll to position [130, 0]
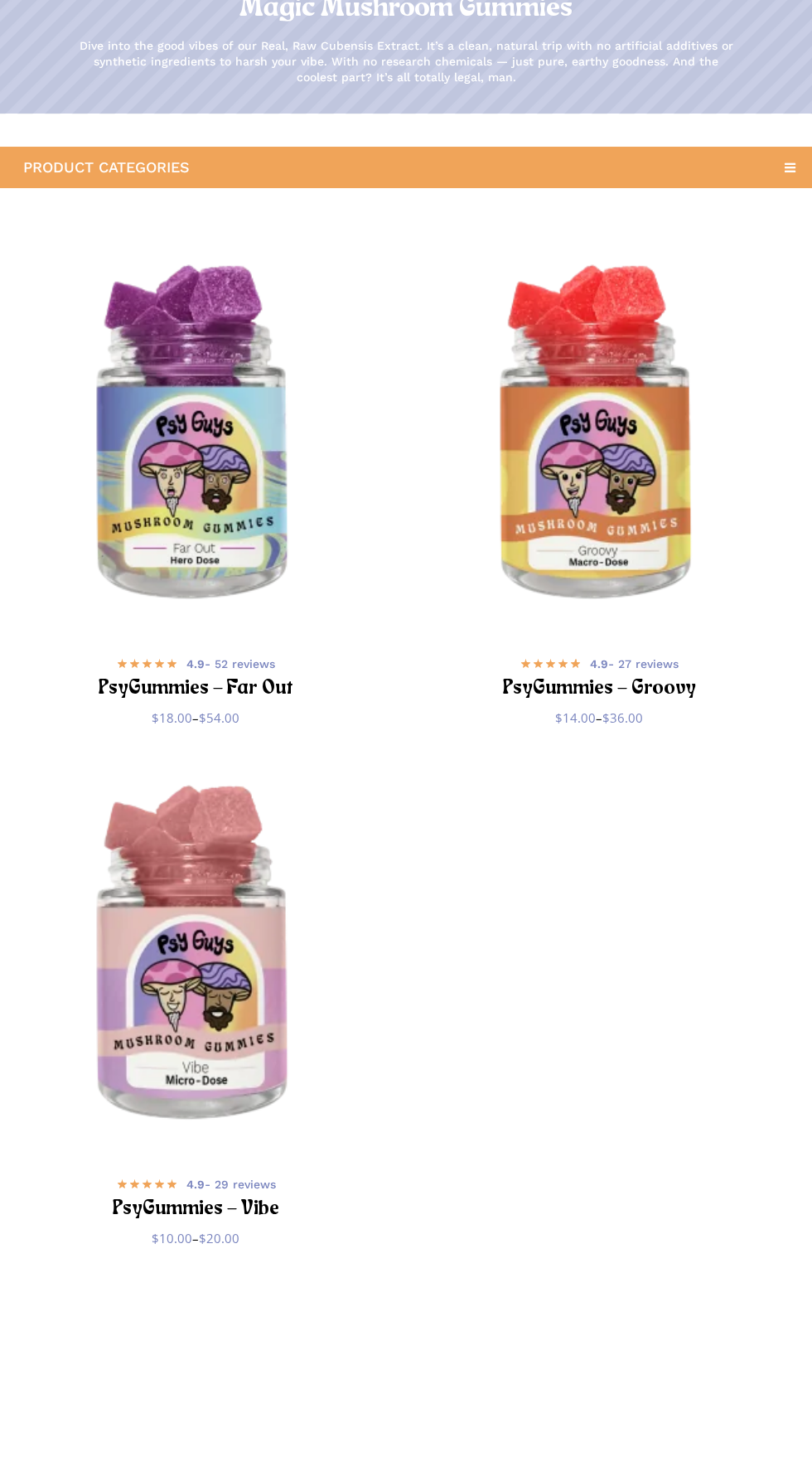
click at [177, 1102] on img "PsyGummies - Vibe" at bounding box center [196, 958] width 391 height 391
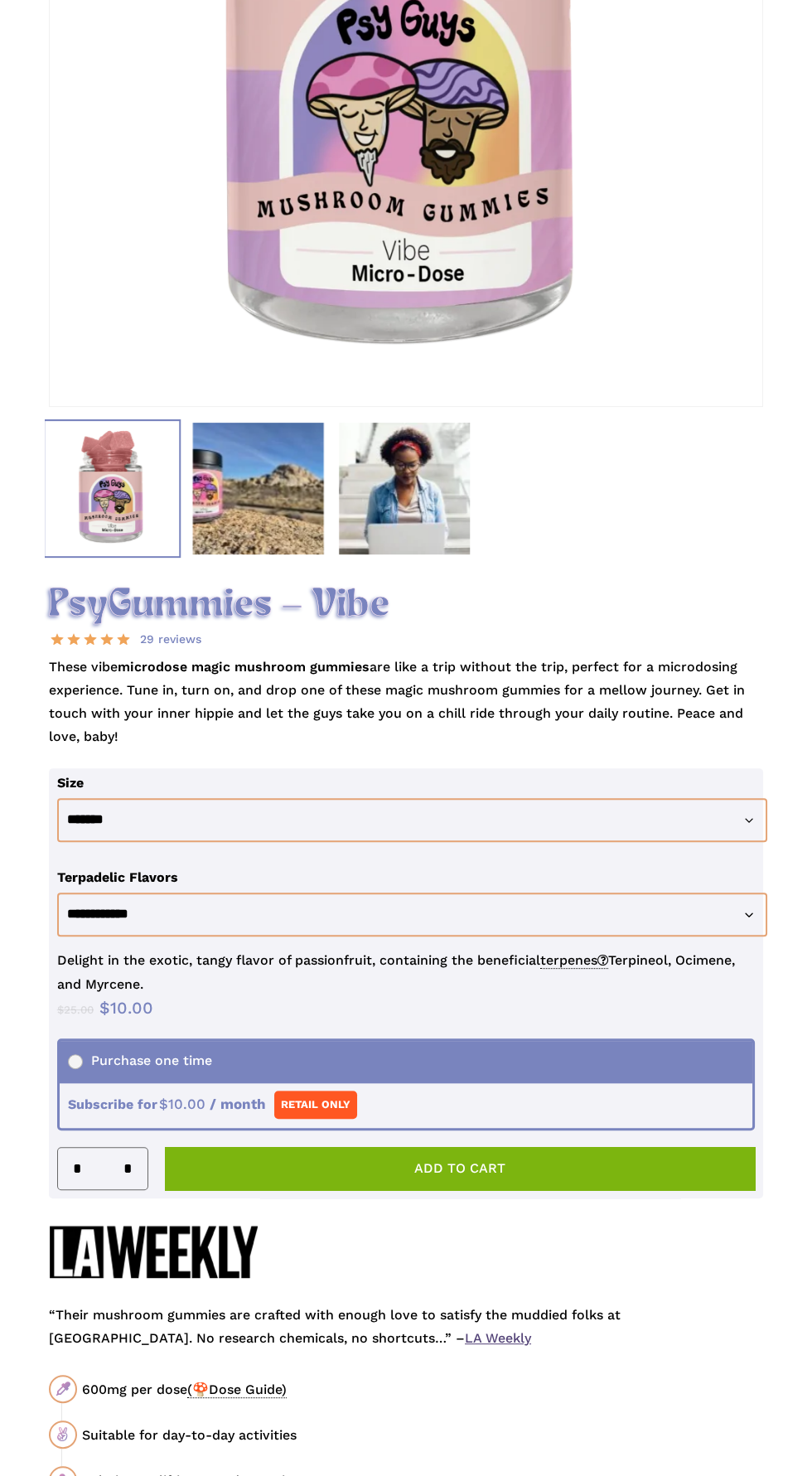
scroll to position [586, 0]
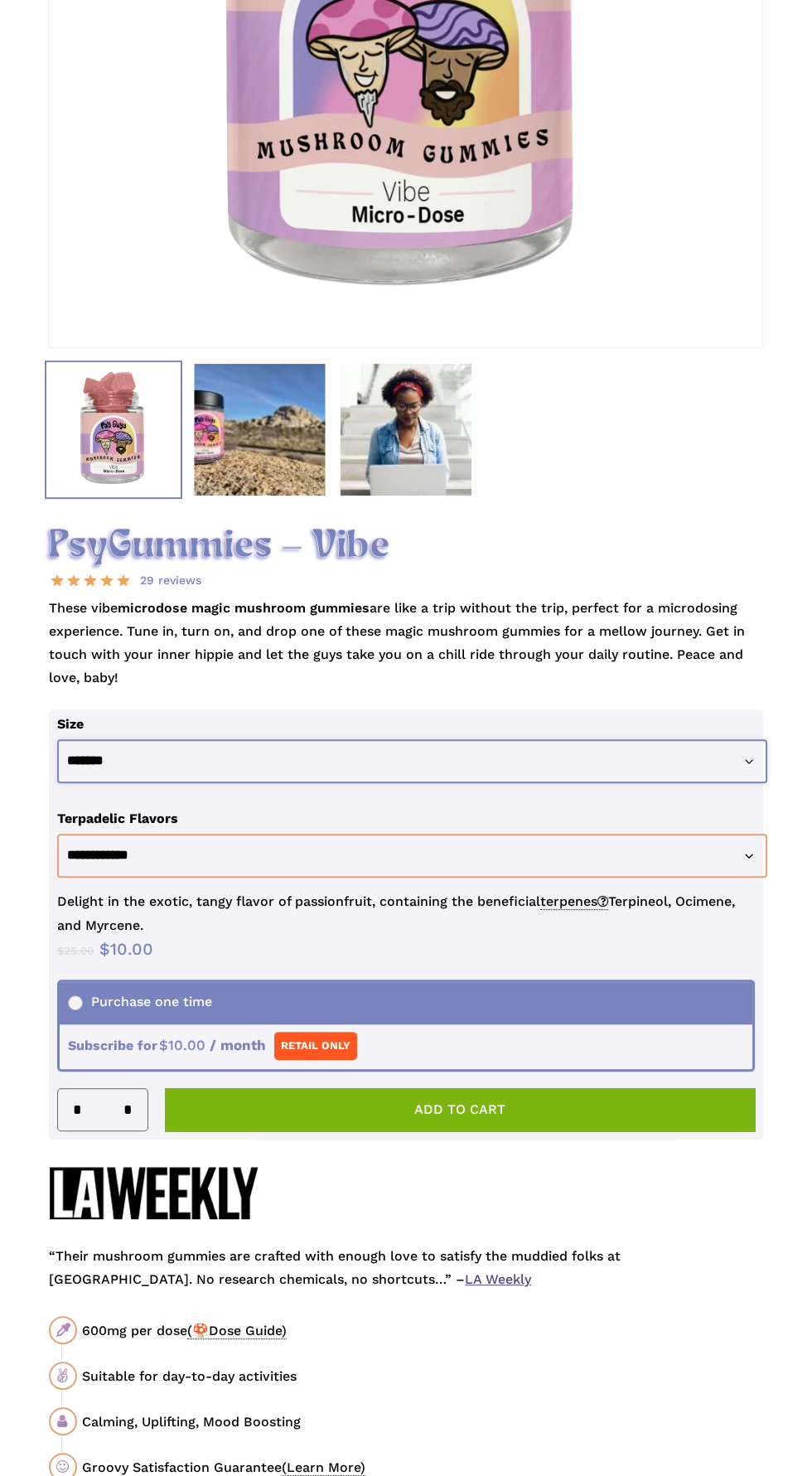
click at [621, 784] on select "**********" at bounding box center [413, 761] width 712 height 44
select select "********"
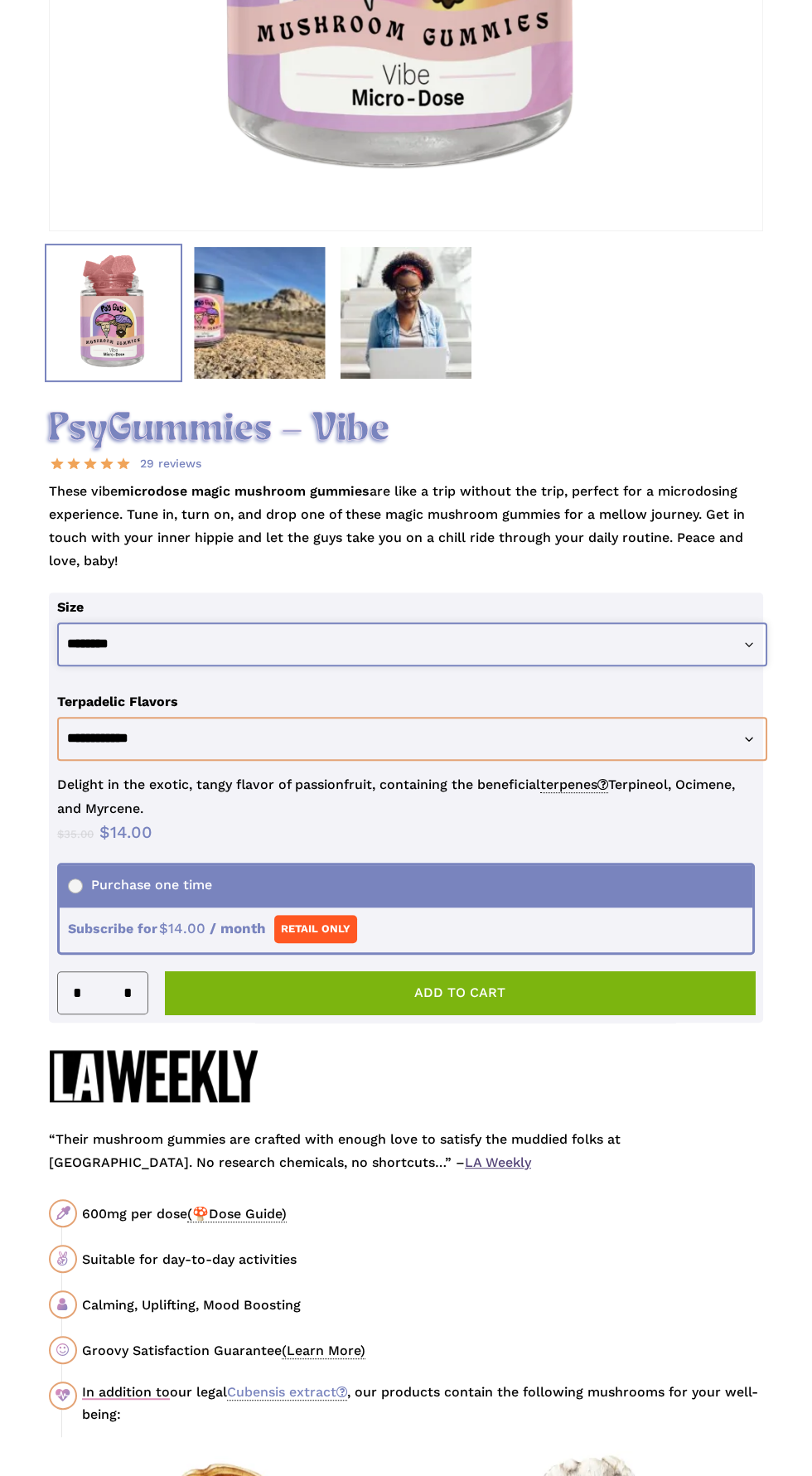
scroll to position [720, 0]
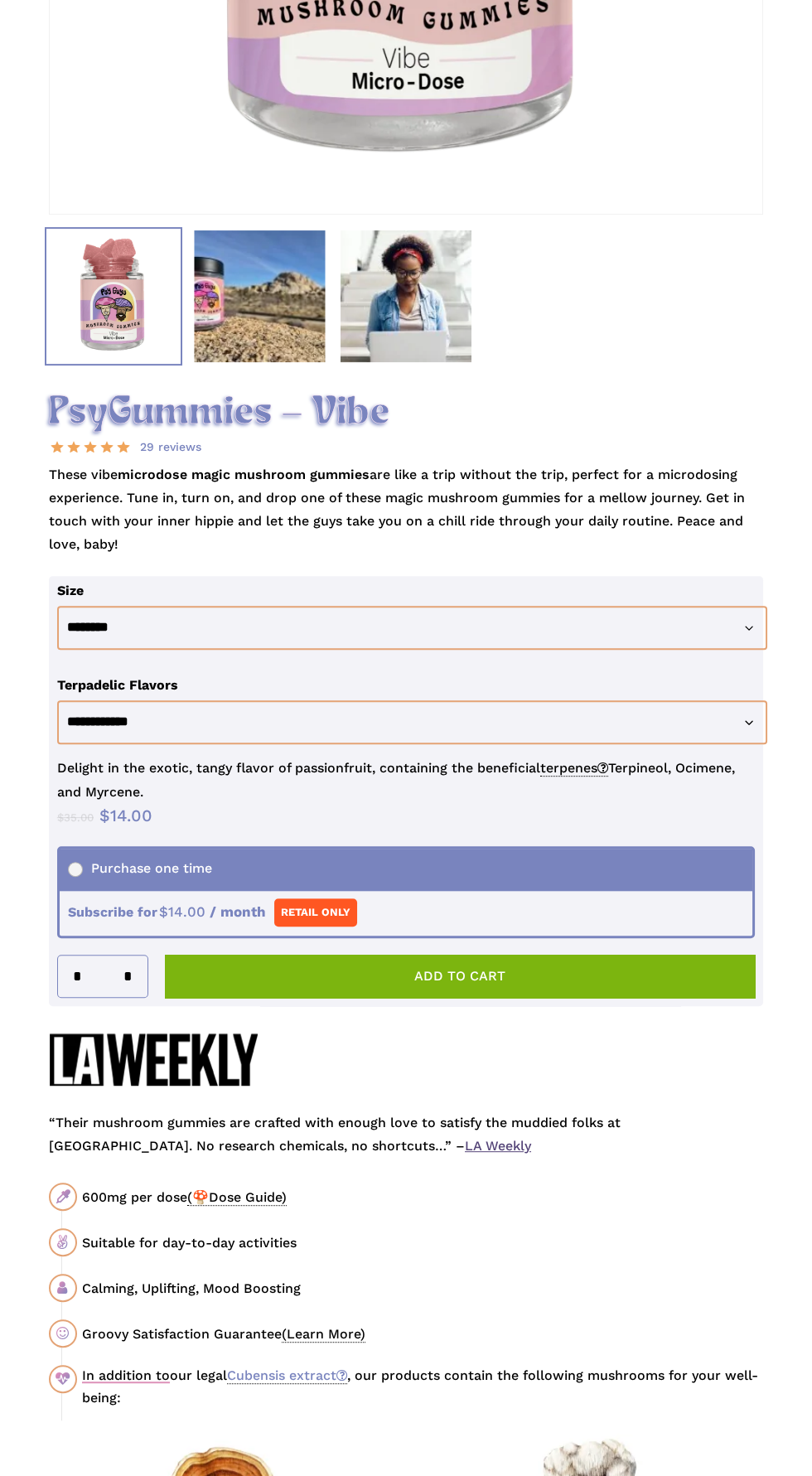
click at [128, 997] on input "*" at bounding box center [133, 977] width 29 height 42
type input "*"
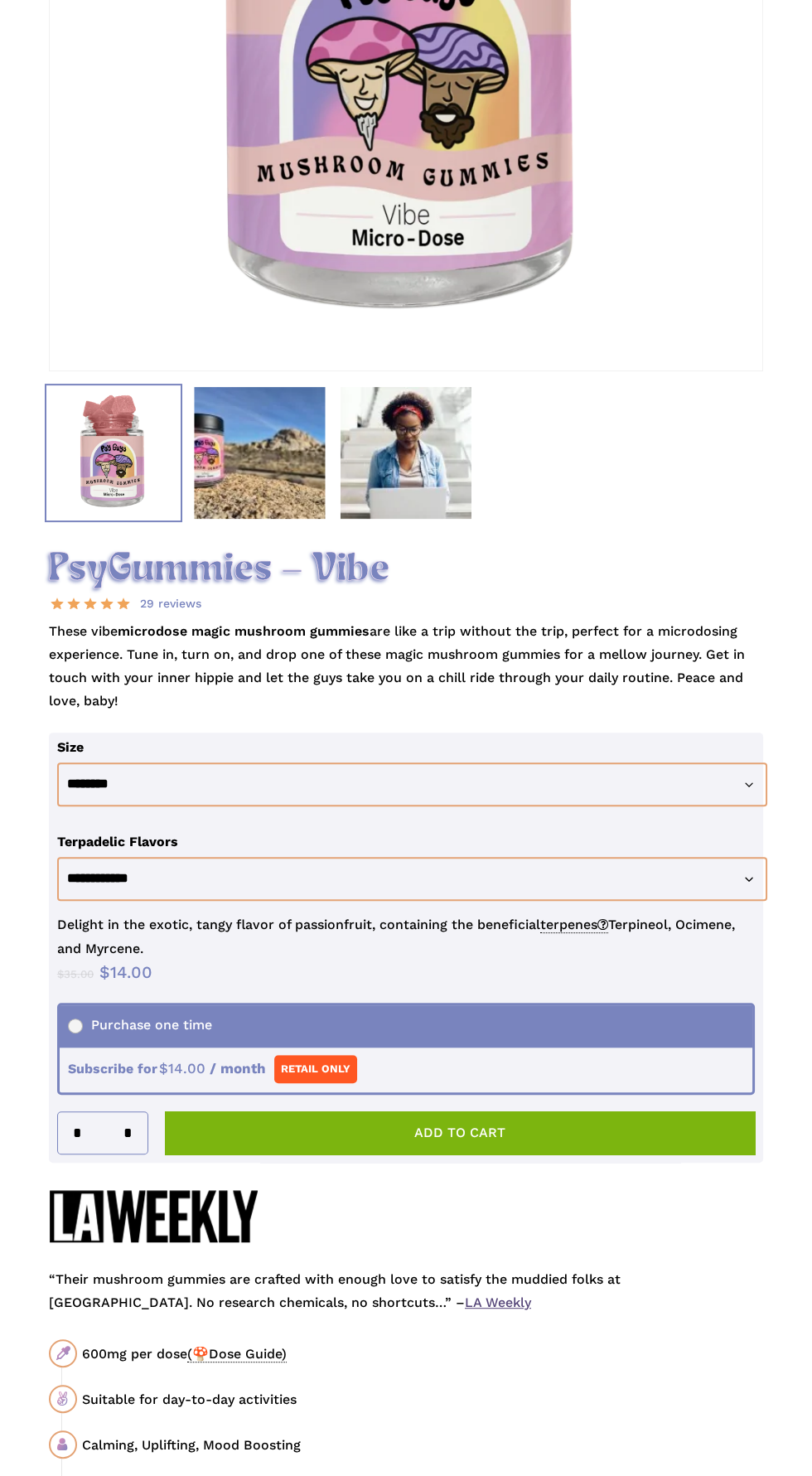
scroll to position [565, 0]
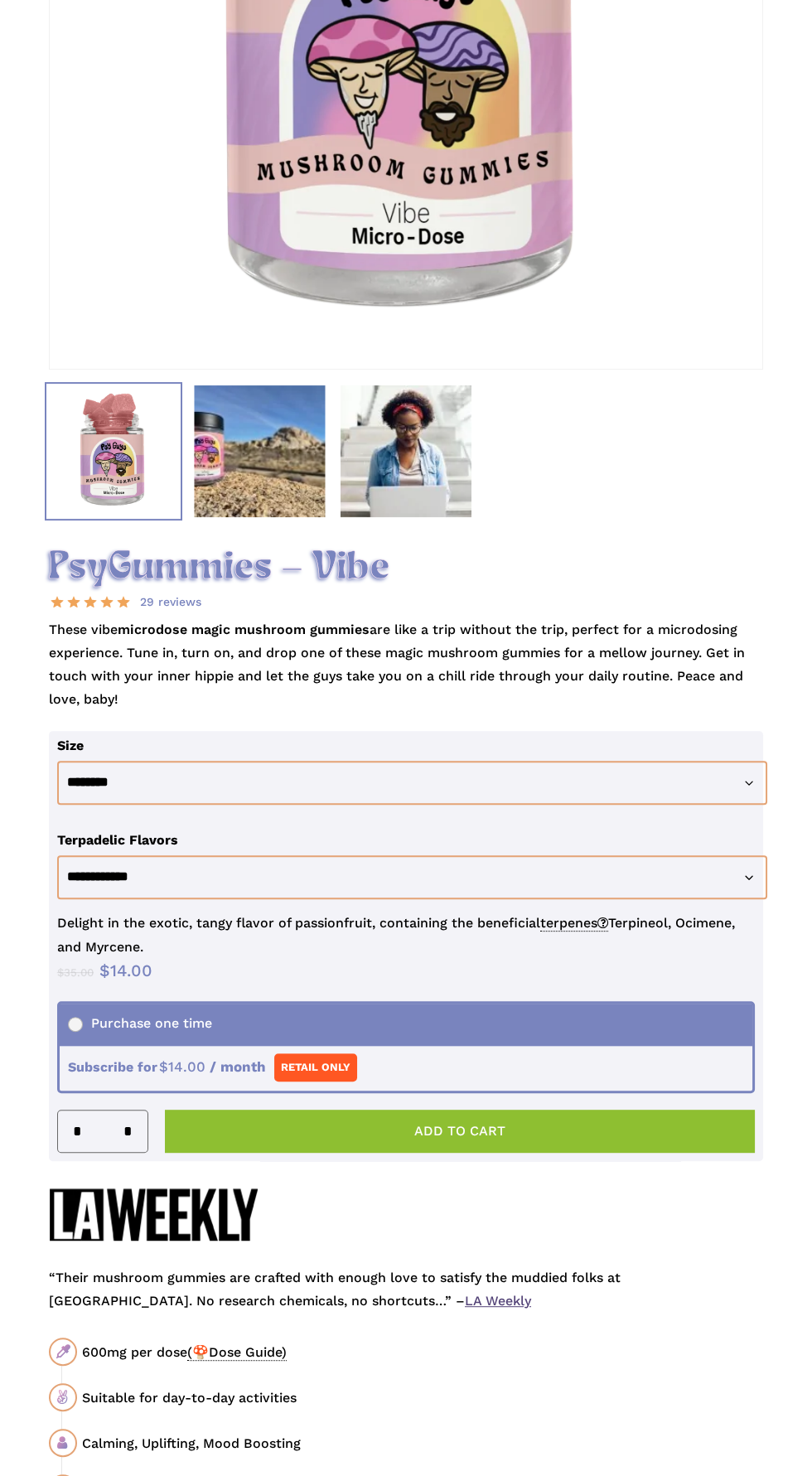
click at [530, 1153] on button "Add to cart" at bounding box center [460, 1131] width 590 height 43
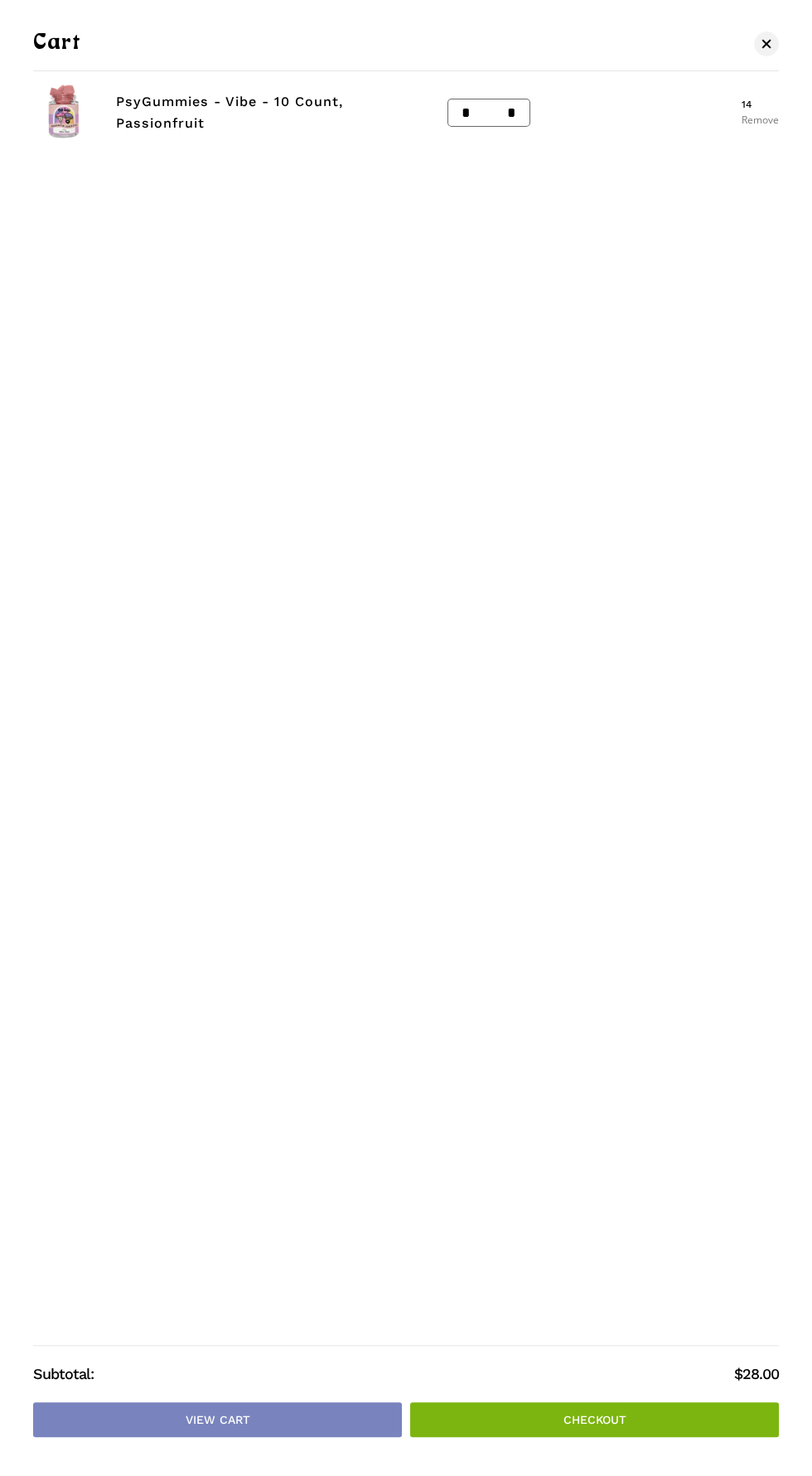
click at [751, 120] on link "Remove" at bounding box center [760, 120] width 37 height 10
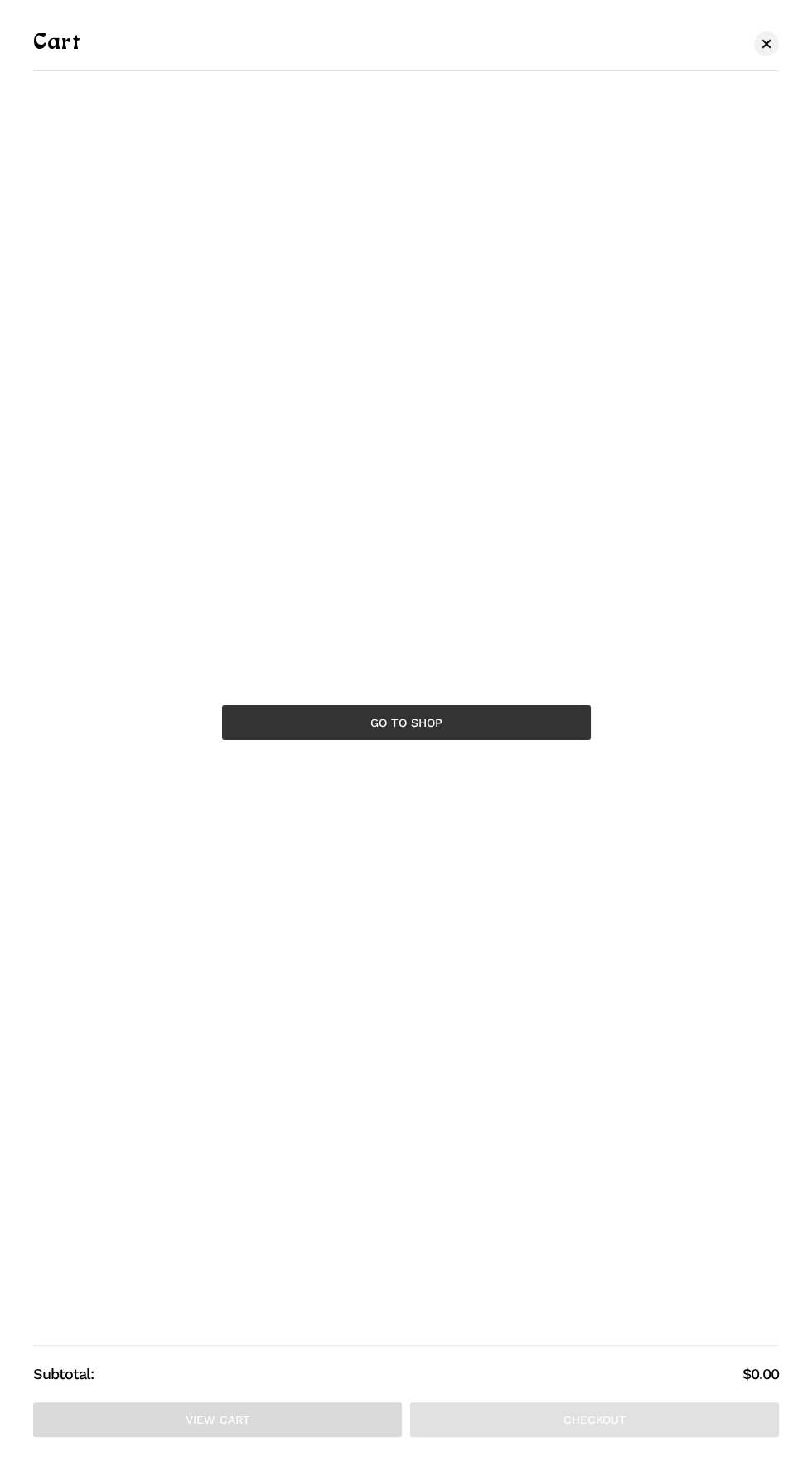
click at [353, 740] on link "Go to shop" at bounding box center [406, 723] width 369 height 35
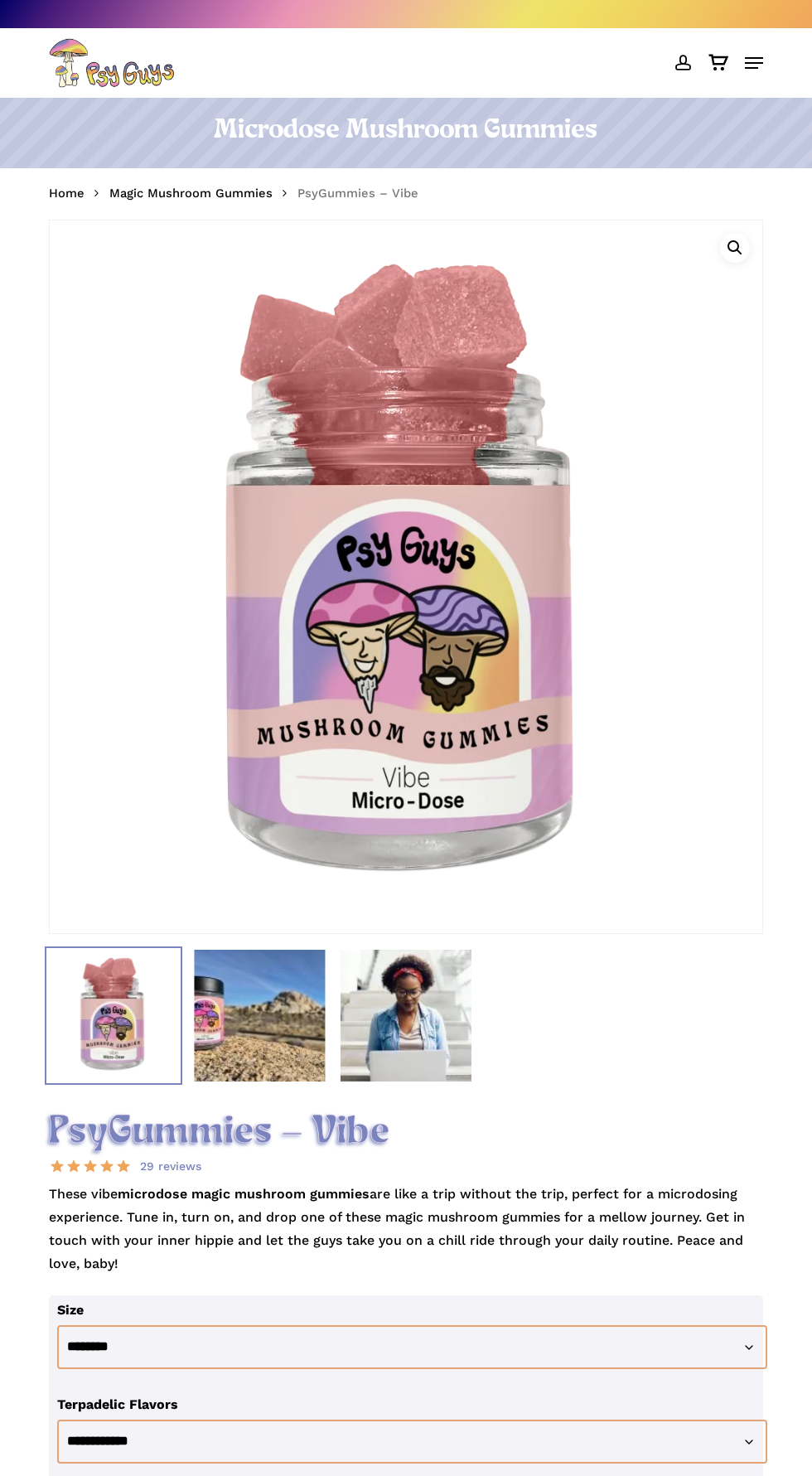
select select "********"
